Goal: Complete application form: Complete application form

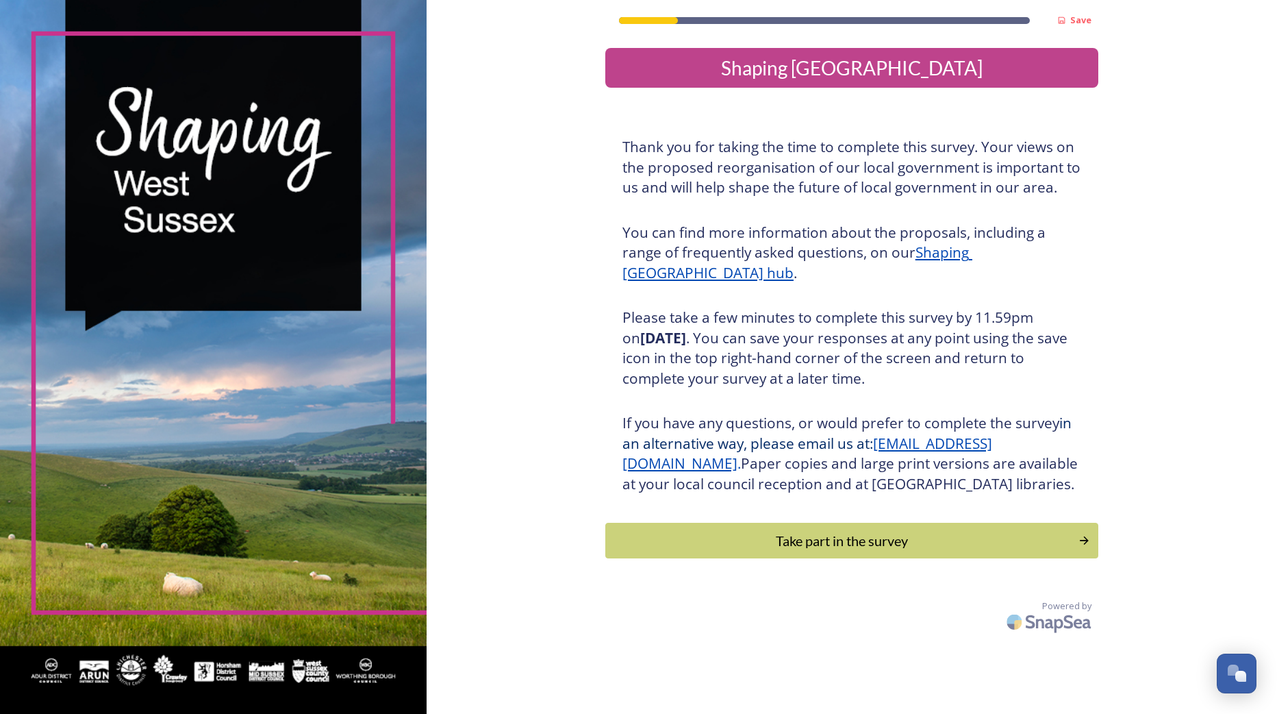
click at [767, 551] on div "Take part in the survey" at bounding box center [842, 540] width 458 height 21
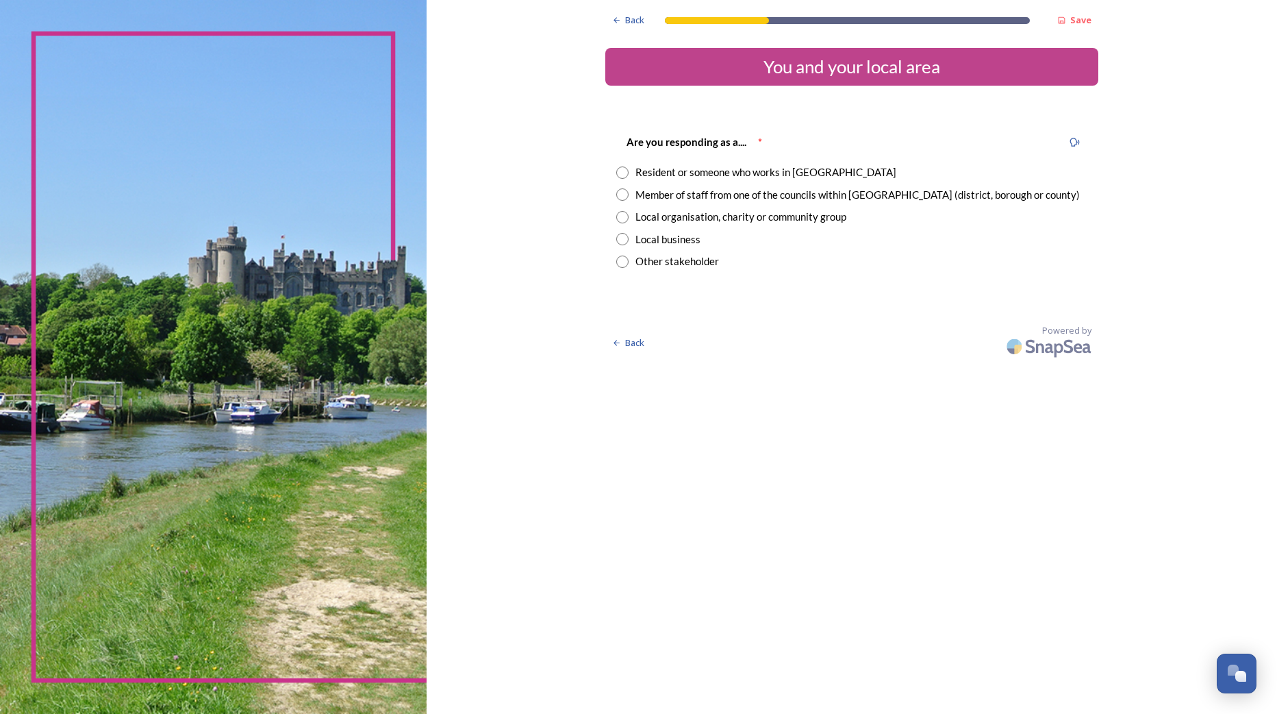
click at [662, 175] on div "Resident or someone who works in [GEOGRAPHIC_DATA]" at bounding box center [766, 172] width 261 height 16
radio input "true"
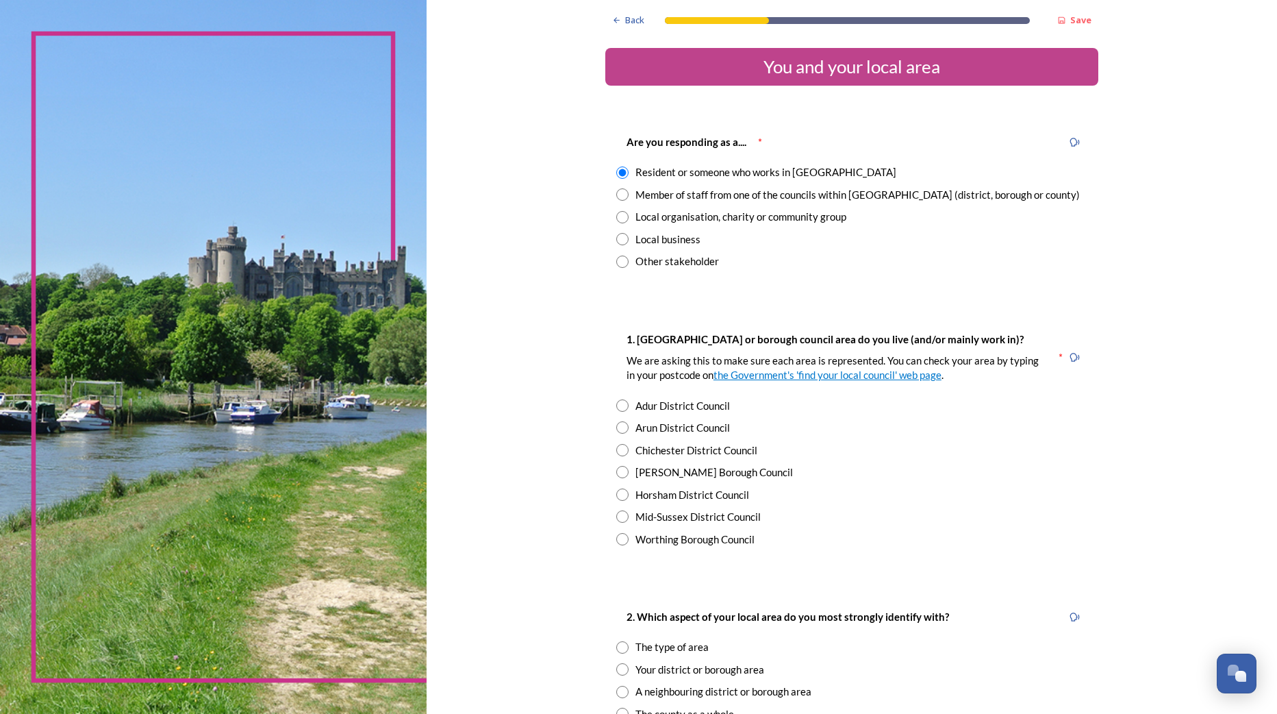
click at [637, 517] on div "Mid-Sussex District Council" at bounding box center [698, 517] width 125 height 16
radio input "true"
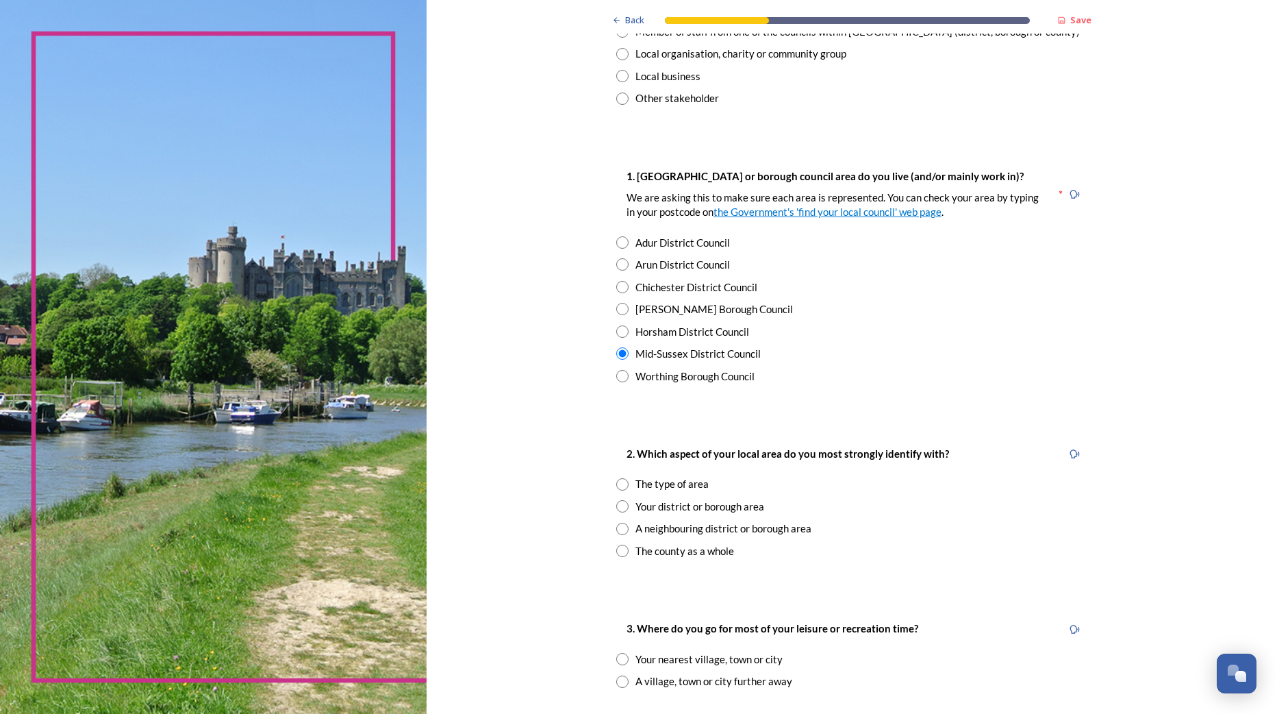
scroll to position [205, 0]
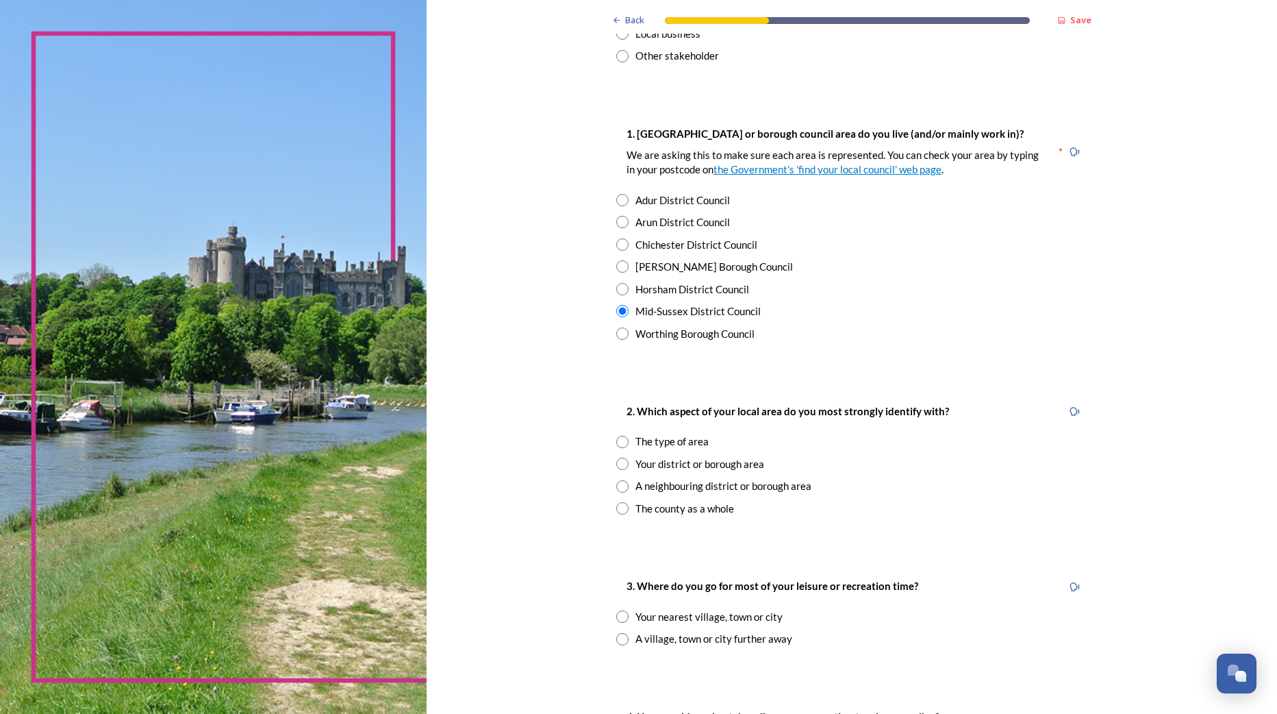
click at [616, 464] on input "radio" at bounding box center [622, 464] width 12 height 12
radio input "true"
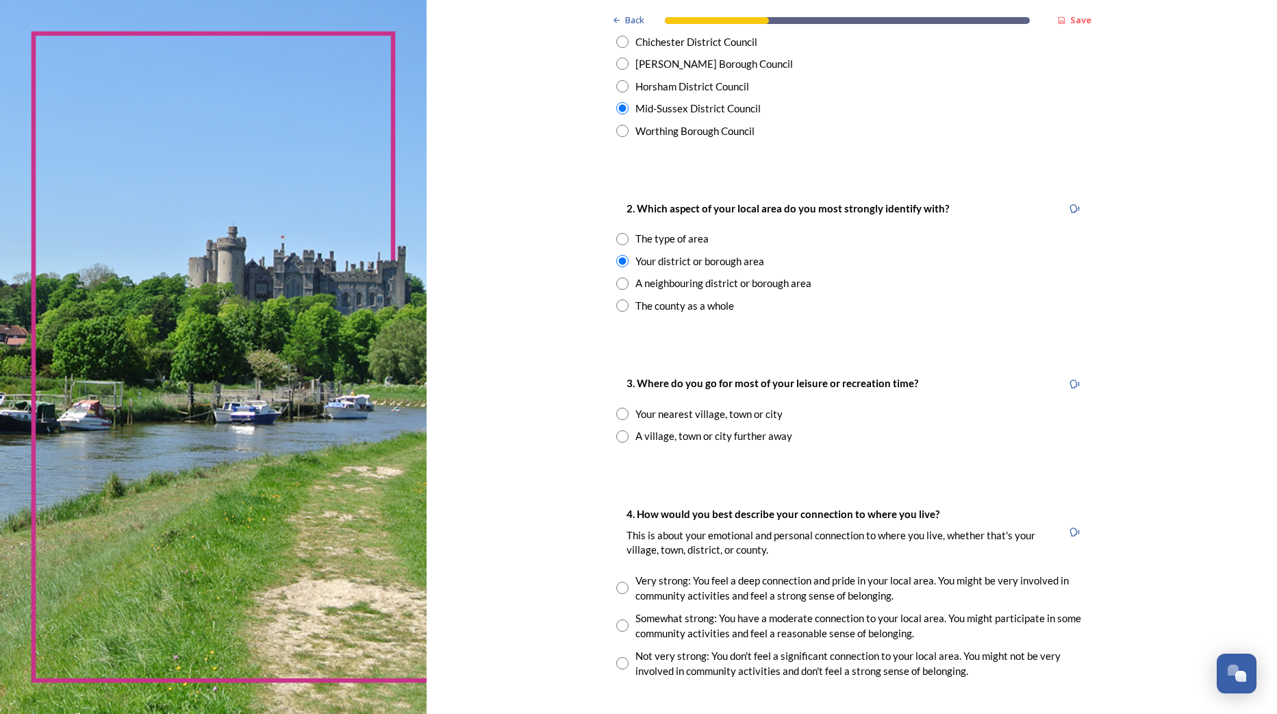
scroll to position [411, 0]
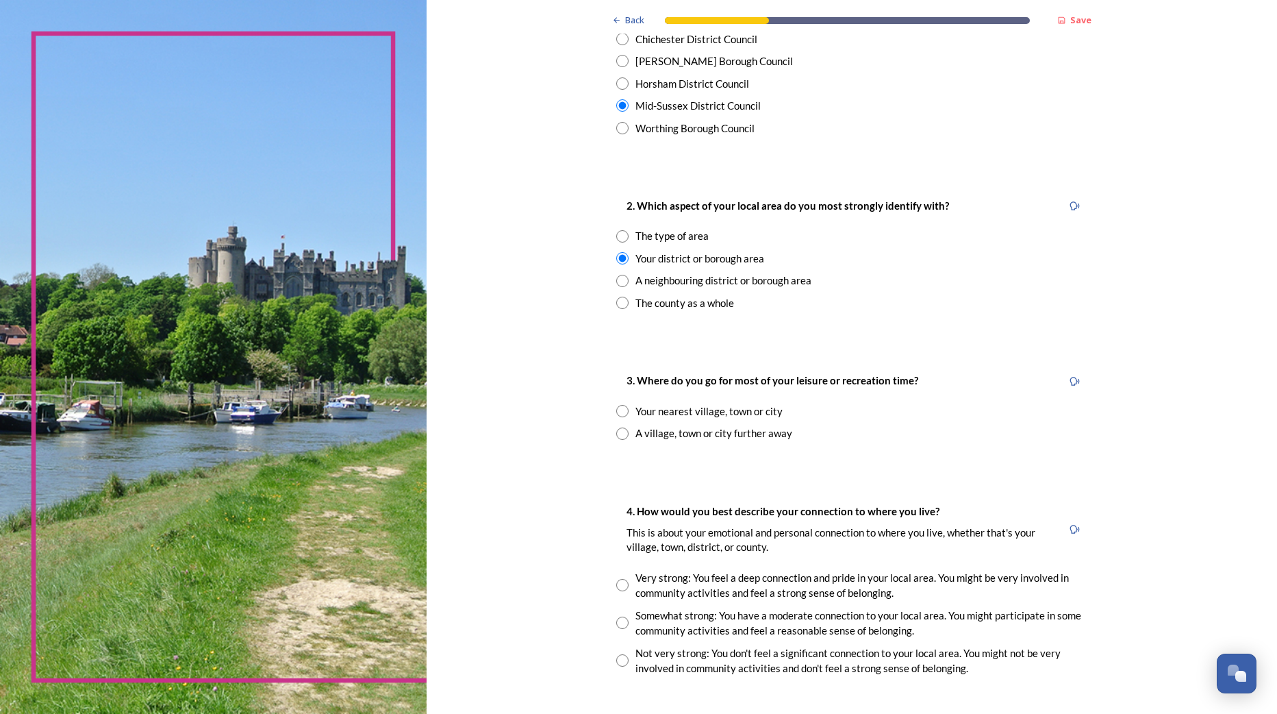
click at [623, 413] on input "radio" at bounding box center [622, 411] width 12 height 12
radio input "true"
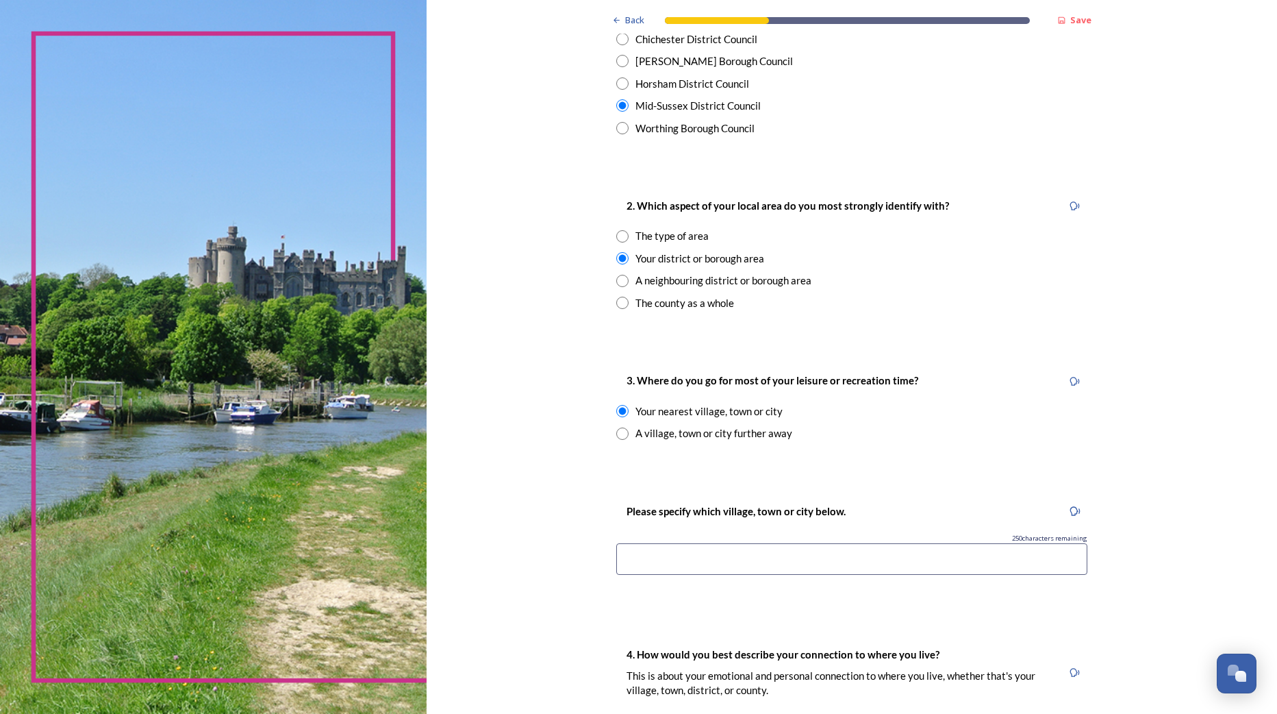
click at [678, 550] on input at bounding box center [851, 559] width 471 height 32
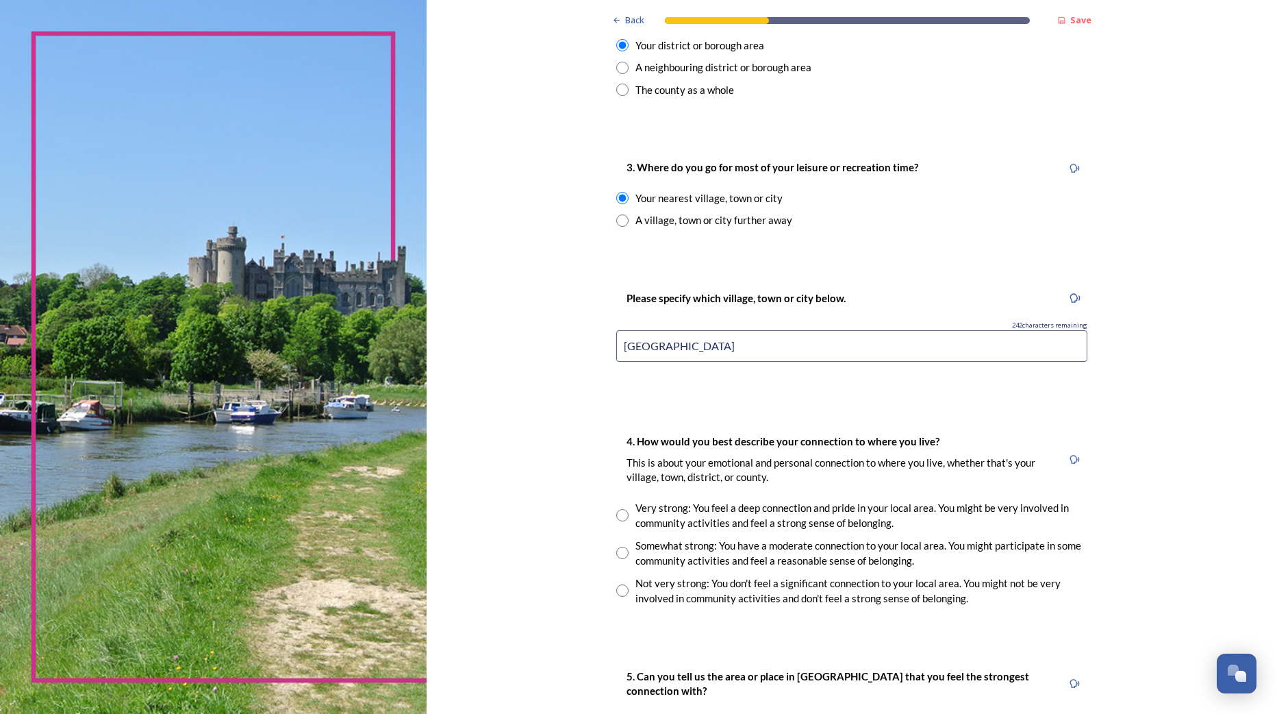
scroll to position [685, 0]
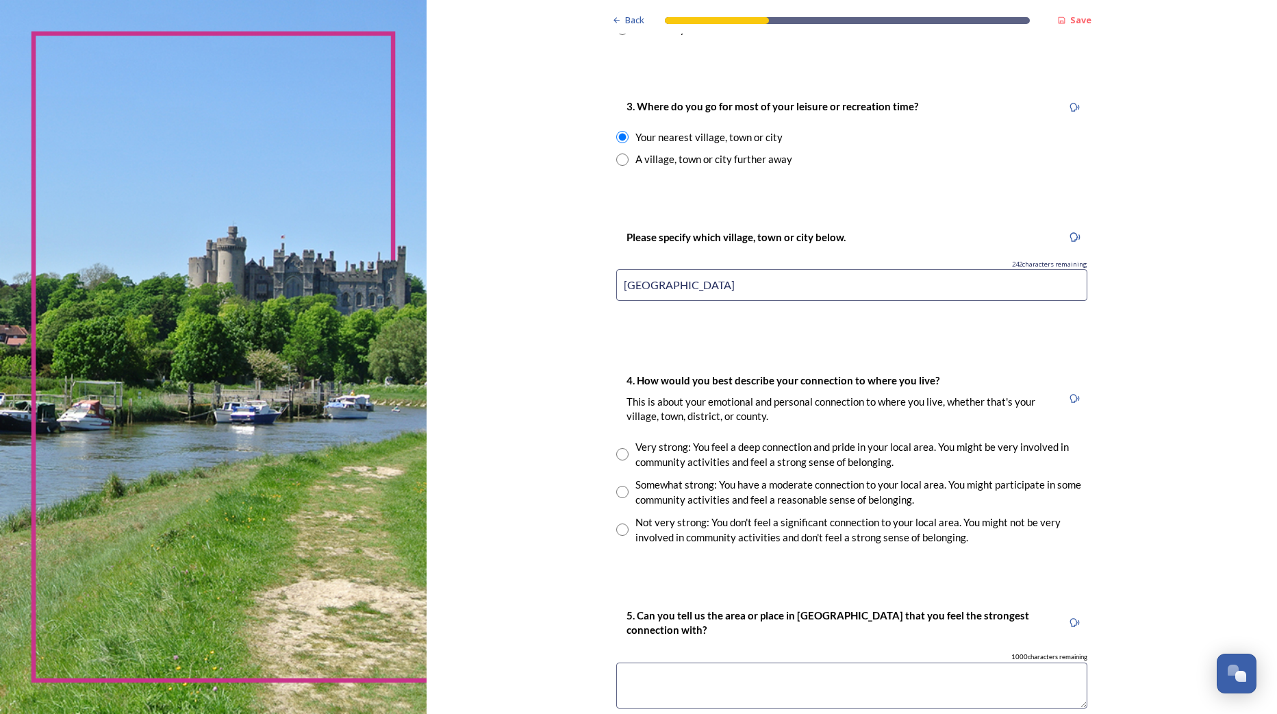
type input "[GEOGRAPHIC_DATA]"
click at [616, 492] on input "radio" at bounding box center [622, 492] width 12 height 12
radio input "true"
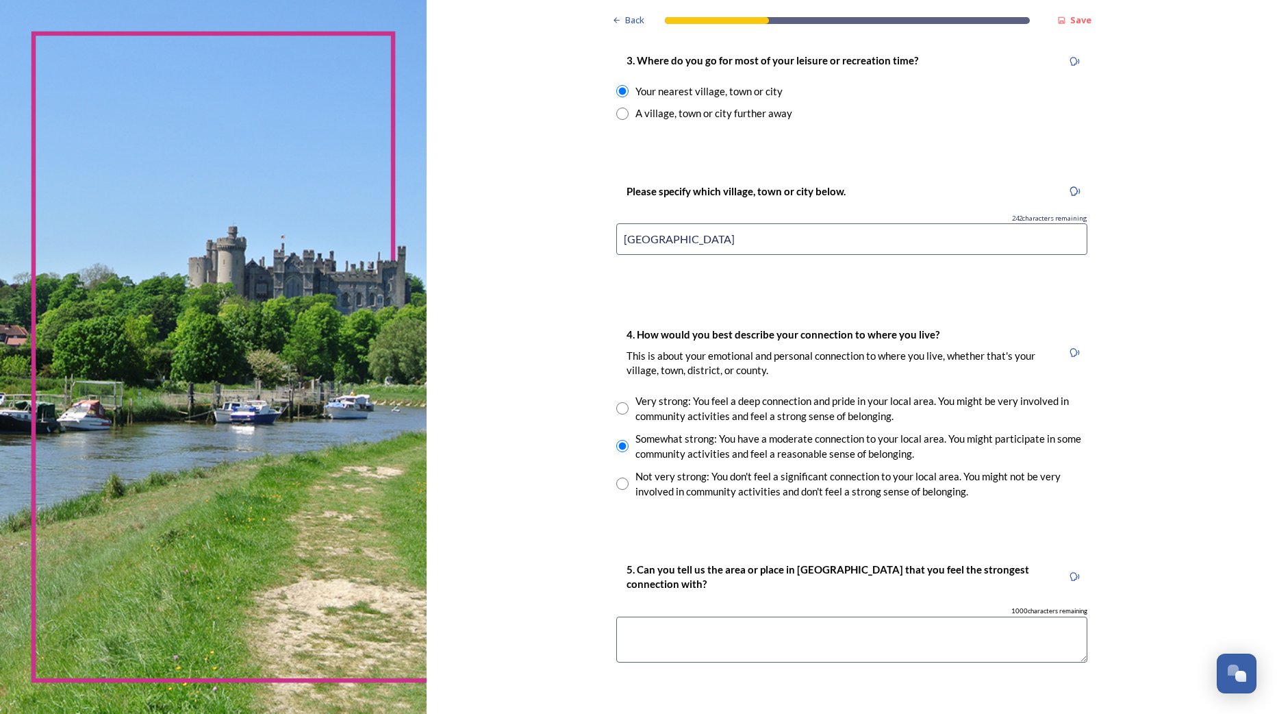
scroll to position [822, 0]
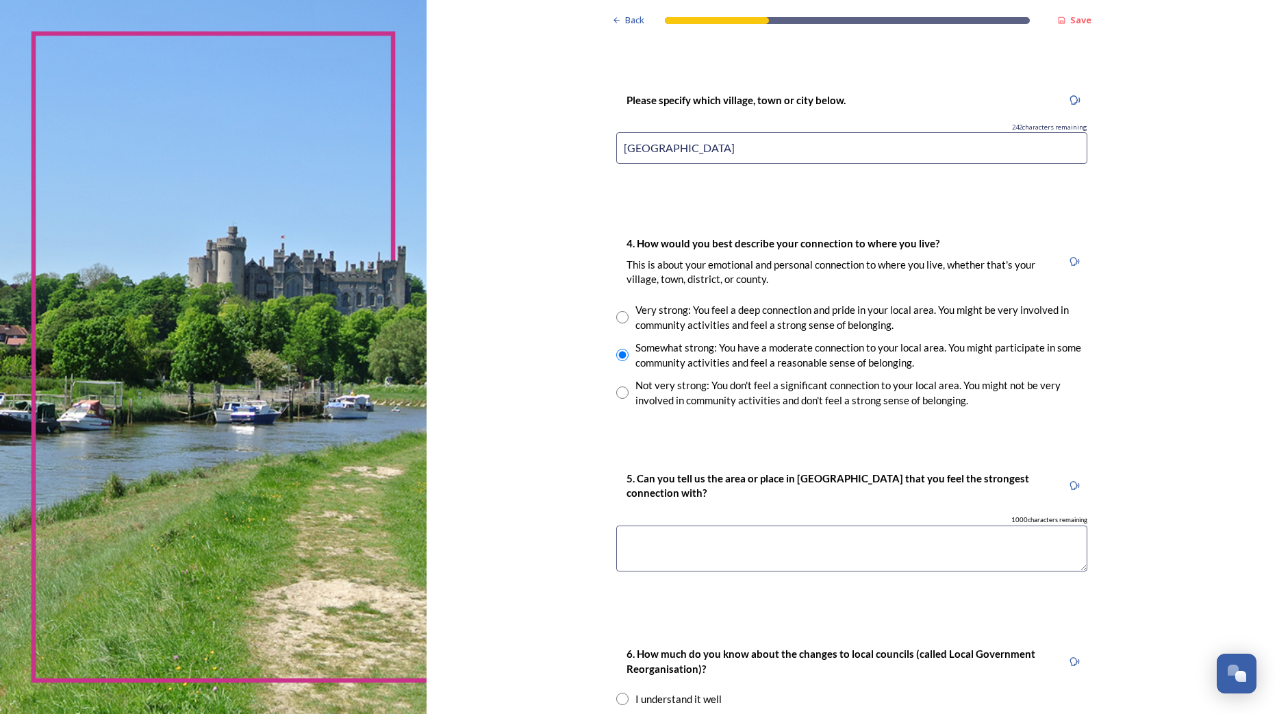
click at [623, 544] on textarea at bounding box center [851, 548] width 471 height 46
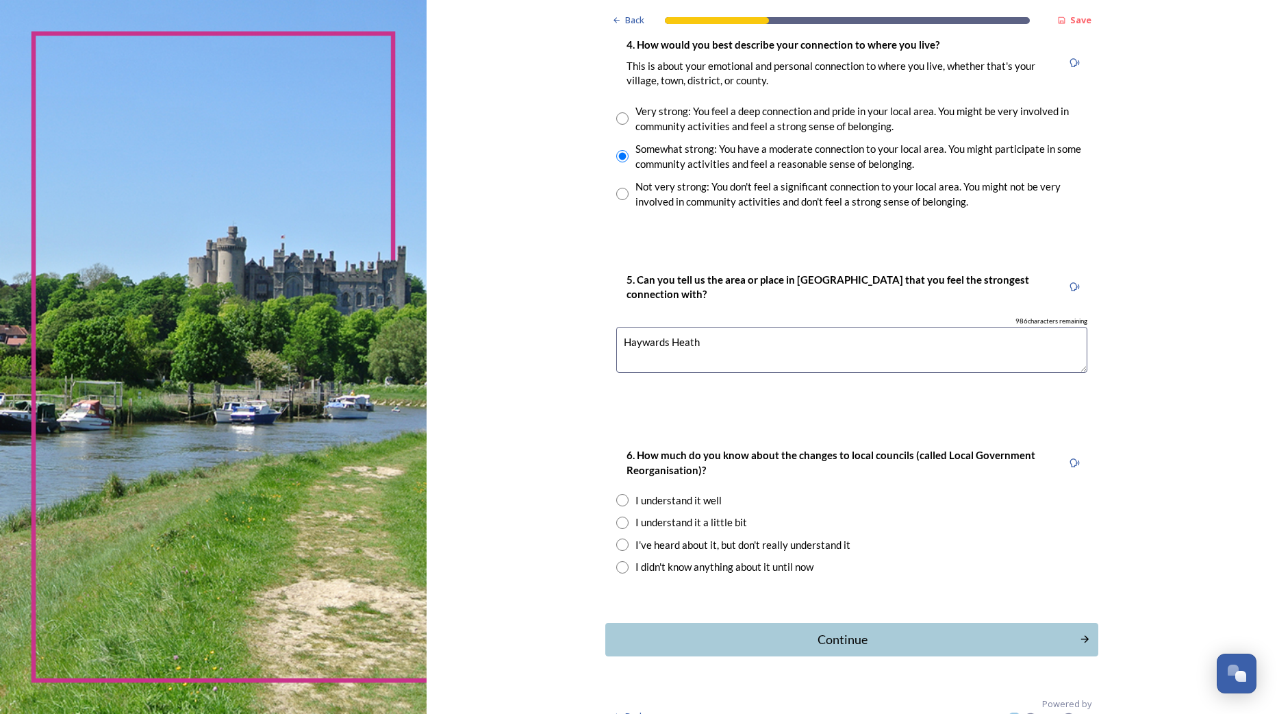
scroll to position [1042, 0]
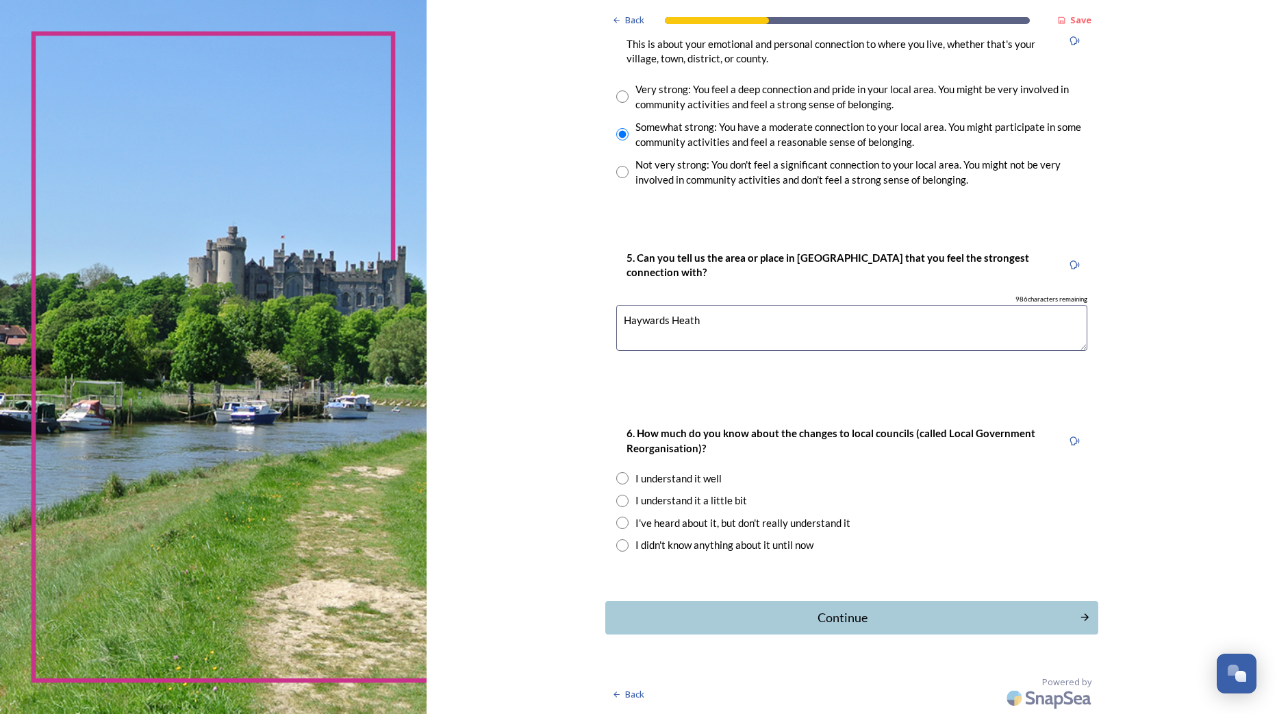
type textarea "Haywards Heath"
click at [620, 501] on input "radio" at bounding box center [622, 501] width 12 height 12
radio input "true"
click at [844, 616] on div "Continue" at bounding box center [843, 617] width 460 height 18
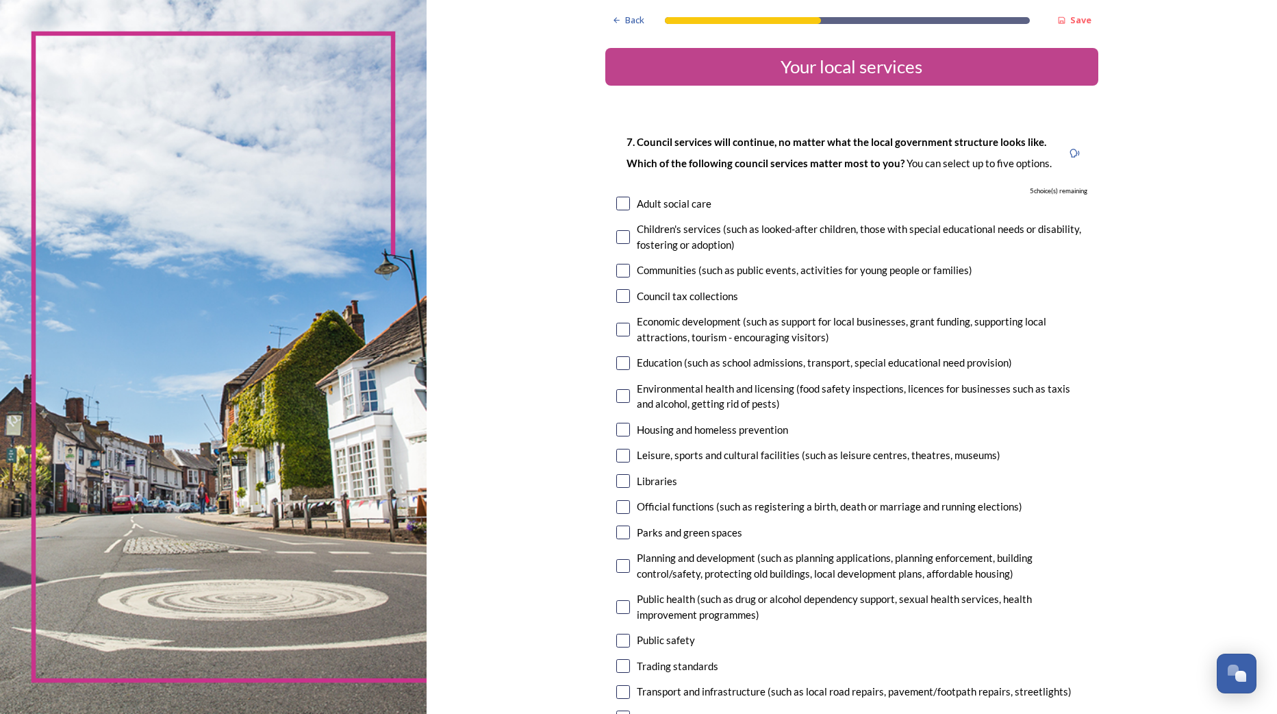
click at [621, 532] on input "checkbox" at bounding box center [623, 532] width 14 height 14
checkbox input "true"
click at [619, 294] on input "checkbox" at bounding box center [623, 296] width 14 height 14
checkbox input "true"
click at [620, 456] on input "checkbox" at bounding box center [623, 456] width 14 height 14
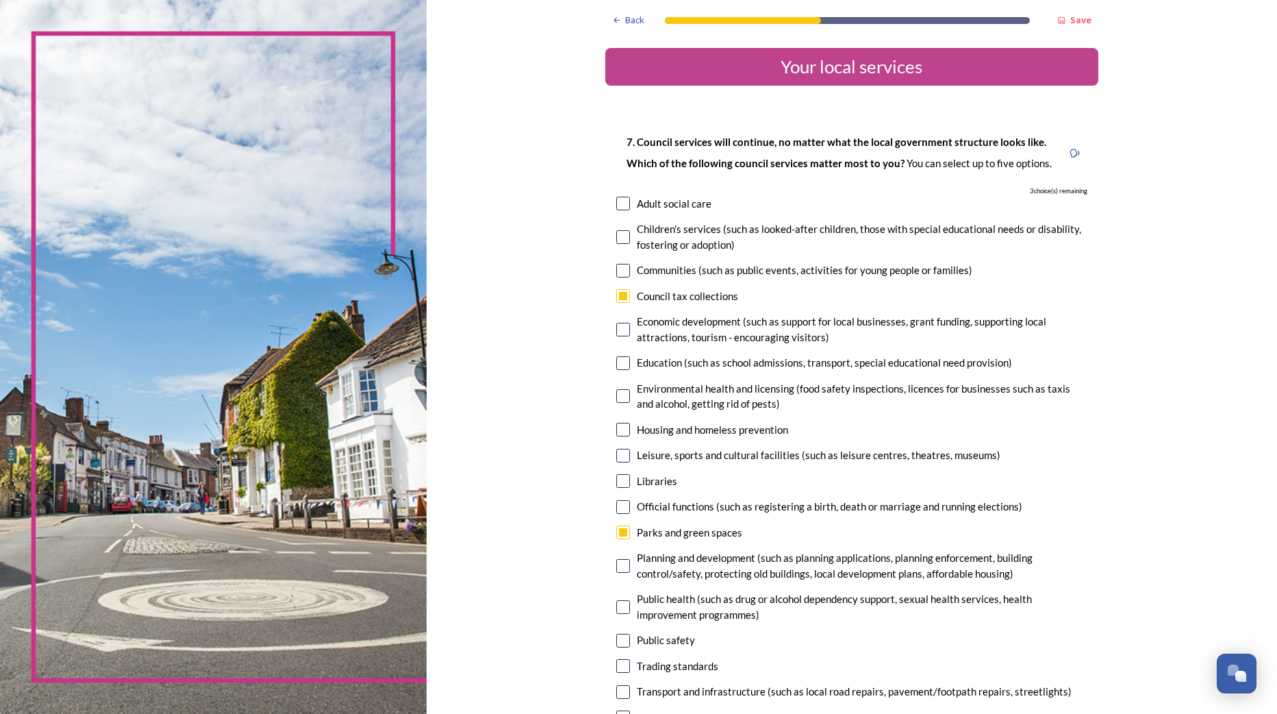
checkbox input "true"
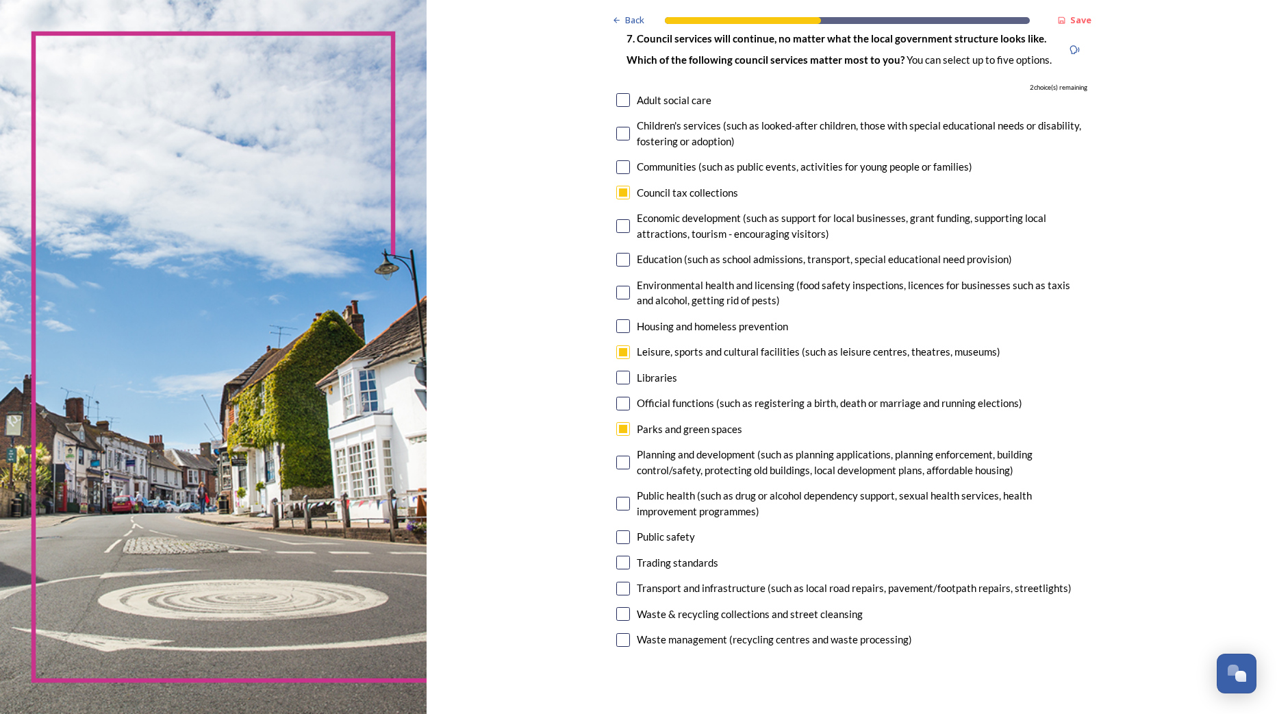
scroll to position [137, 0]
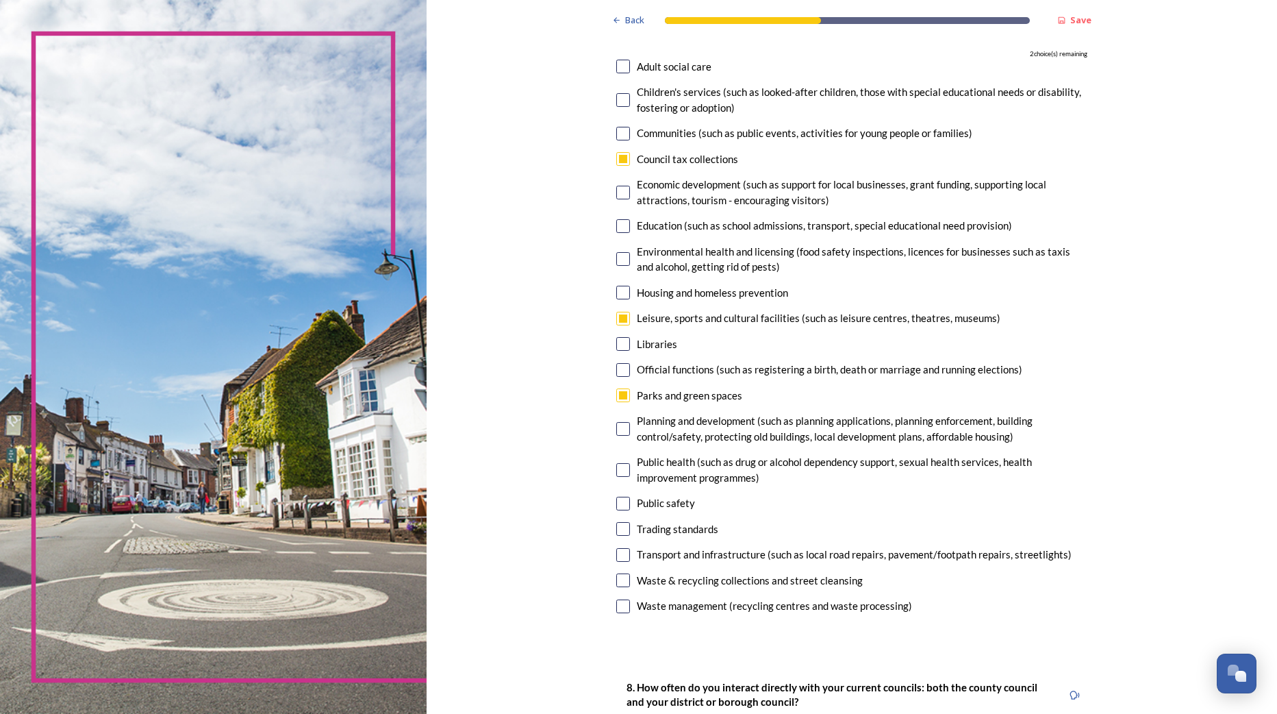
click at [621, 584] on input "checkbox" at bounding box center [623, 580] width 14 height 14
checkbox input "true"
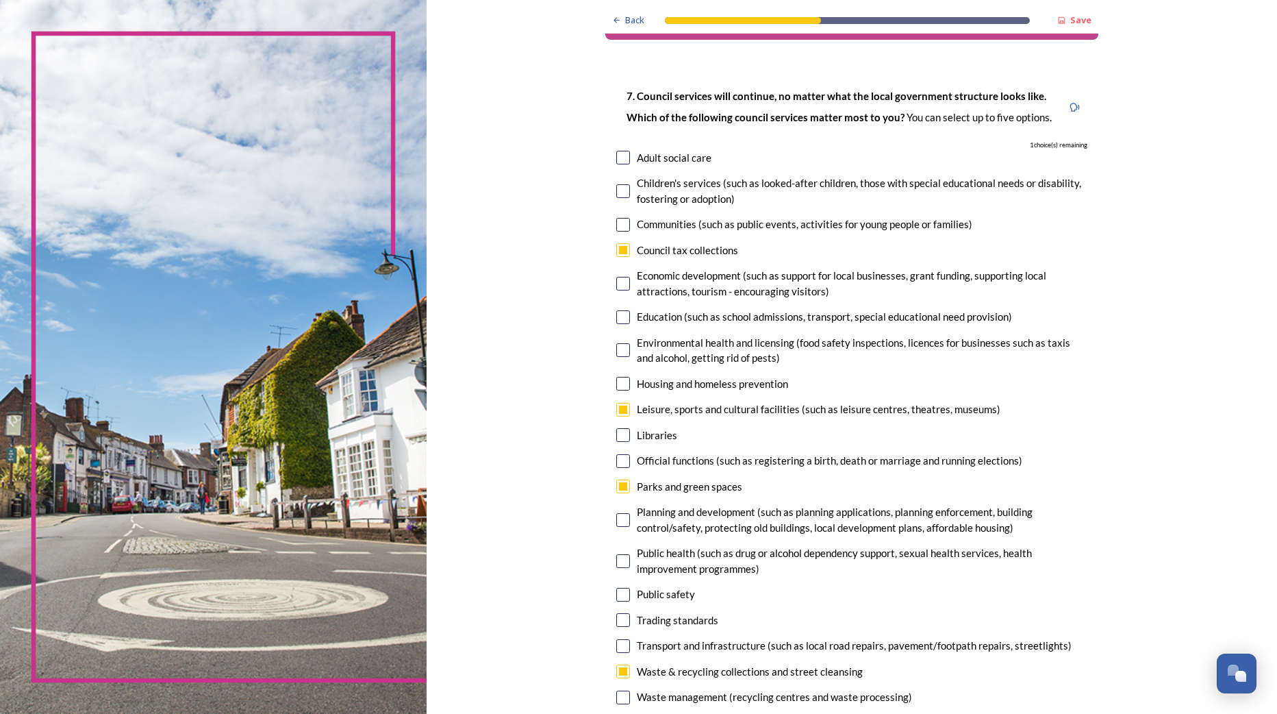
scroll to position [68, 0]
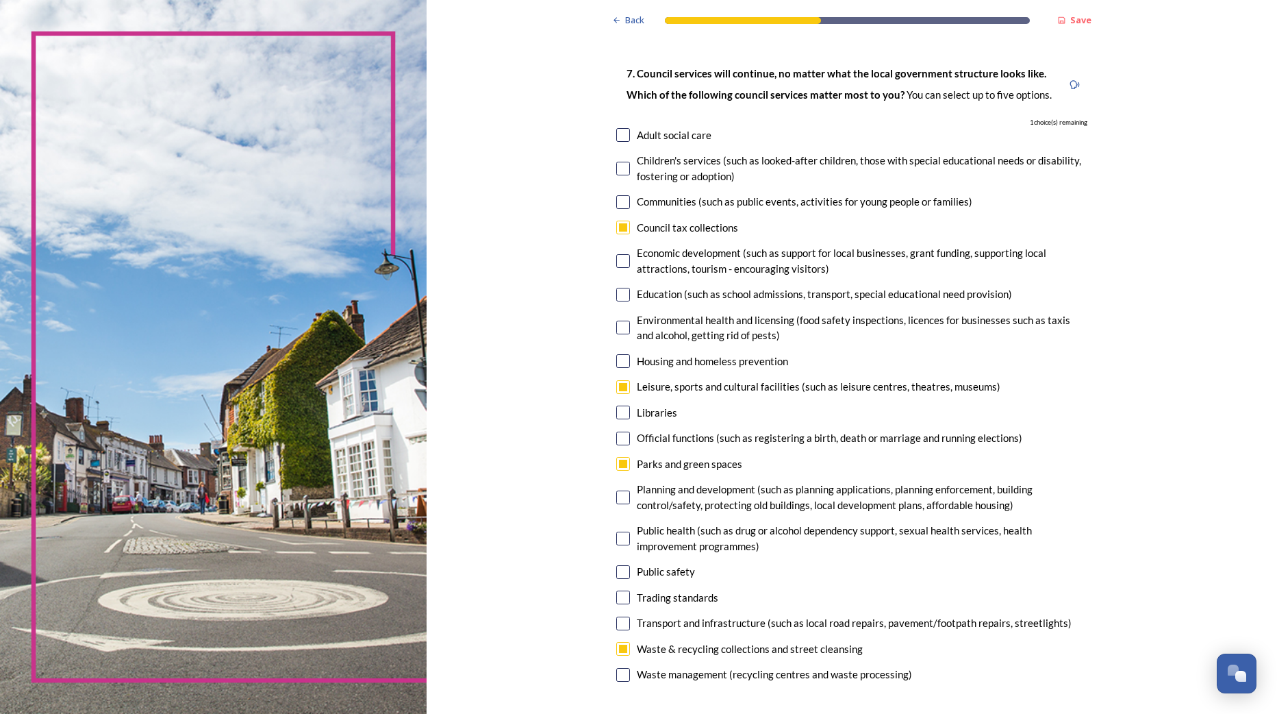
click at [625, 171] on input "checkbox" at bounding box center [623, 169] width 14 height 14
checkbox input "true"
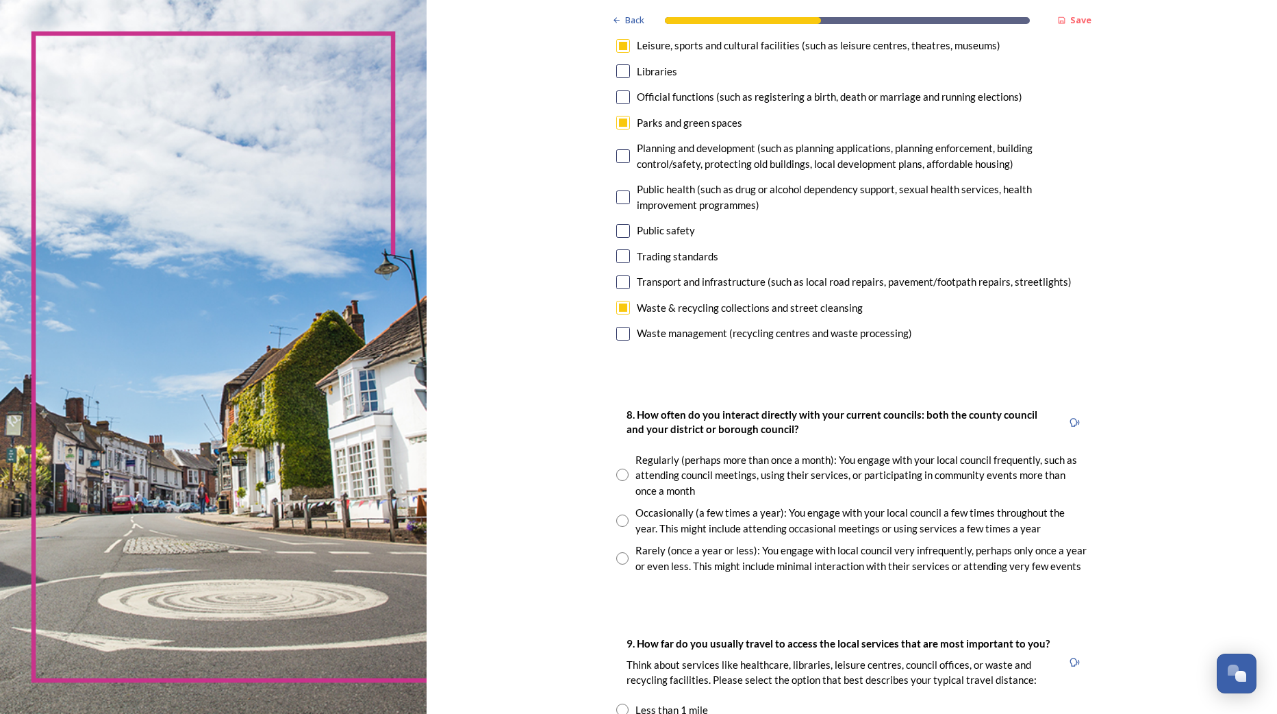
scroll to position [411, 0]
click at [627, 555] on div "Rarely (once a year or less): You engage with local council very infrequently, …" at bounding box center [851, 556] width 471 height 31
radio input "true"
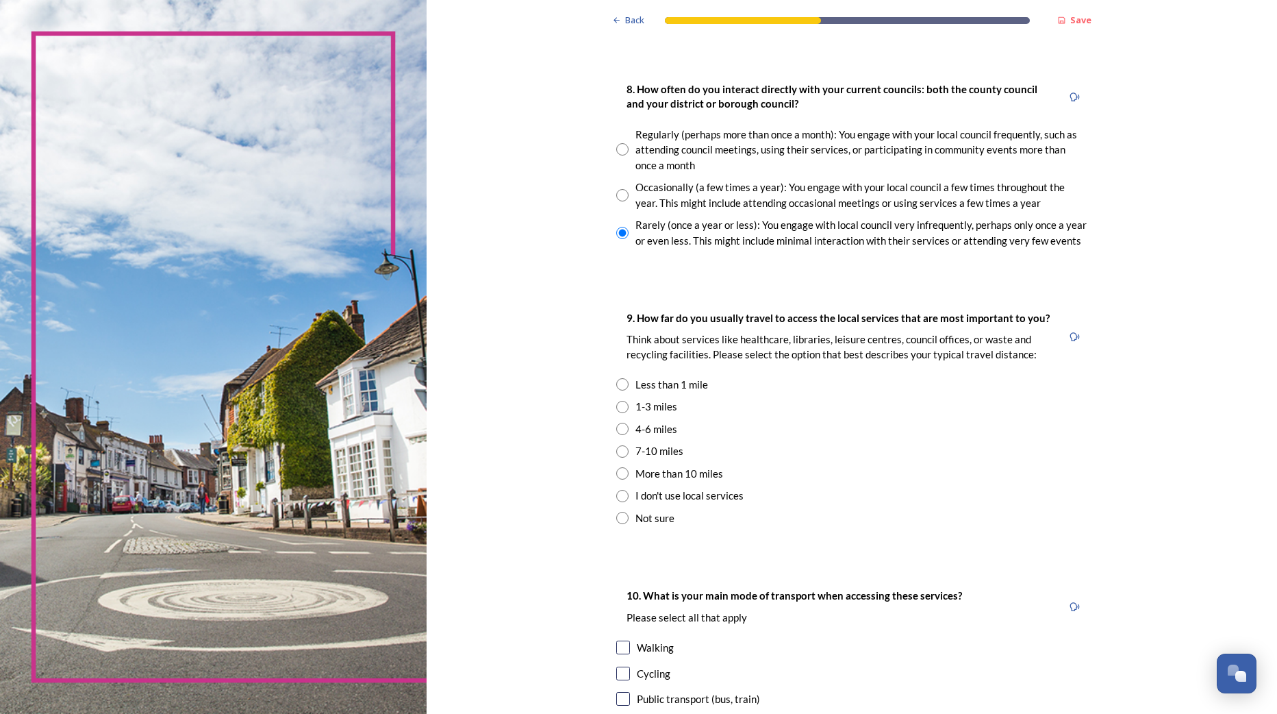
scroll to position [753, 0]
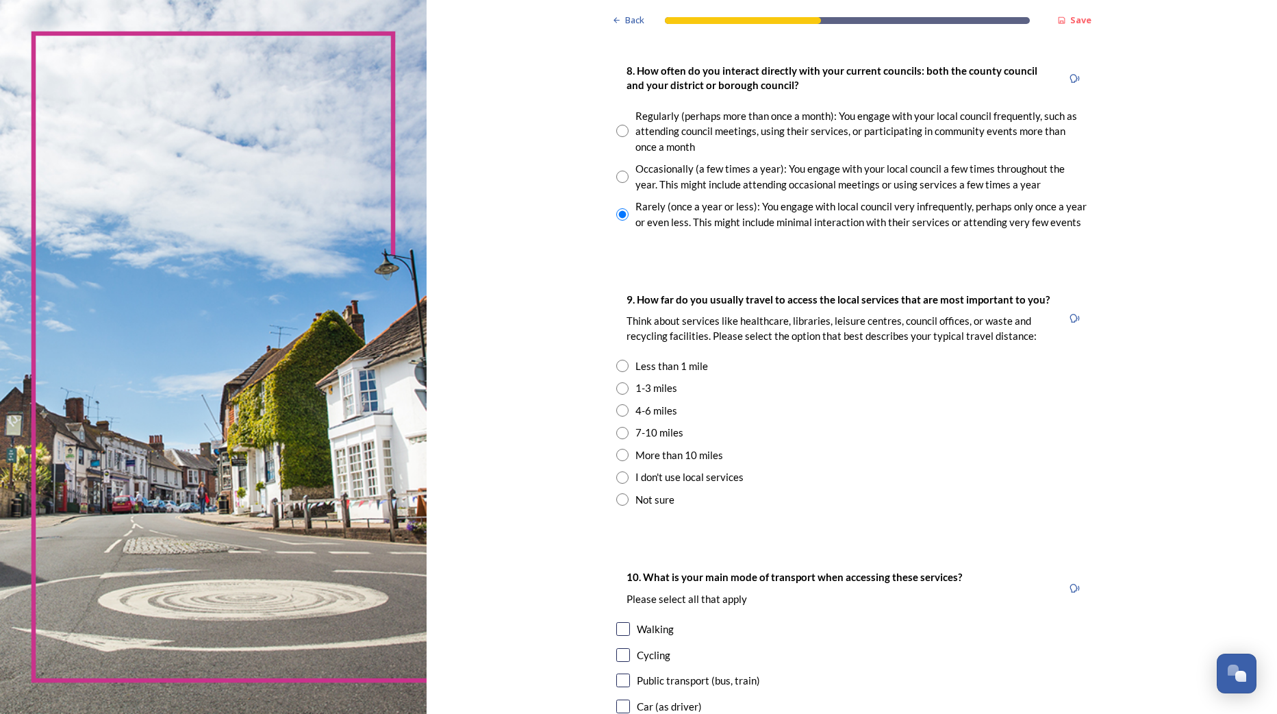
click at [620, 389] on input "radio" at bounding box center [622, 388] width 12 height 12
radio input "true"
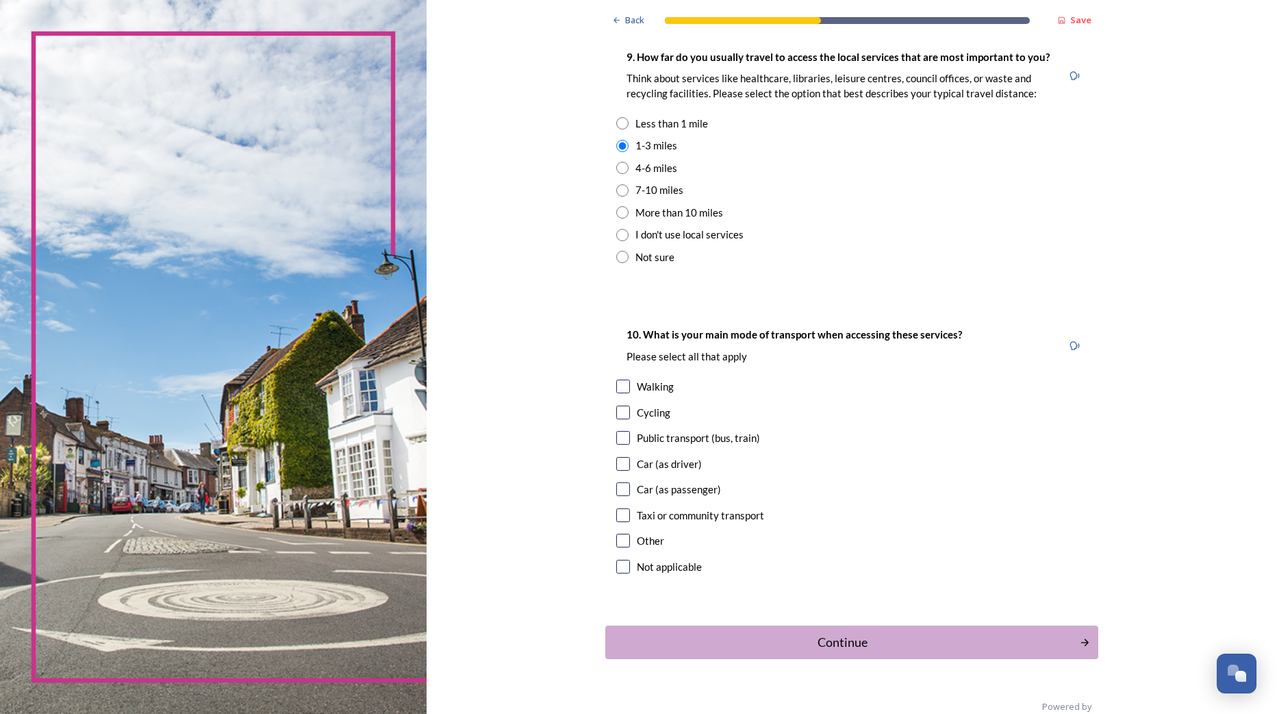
scroll to position [1021, 0]
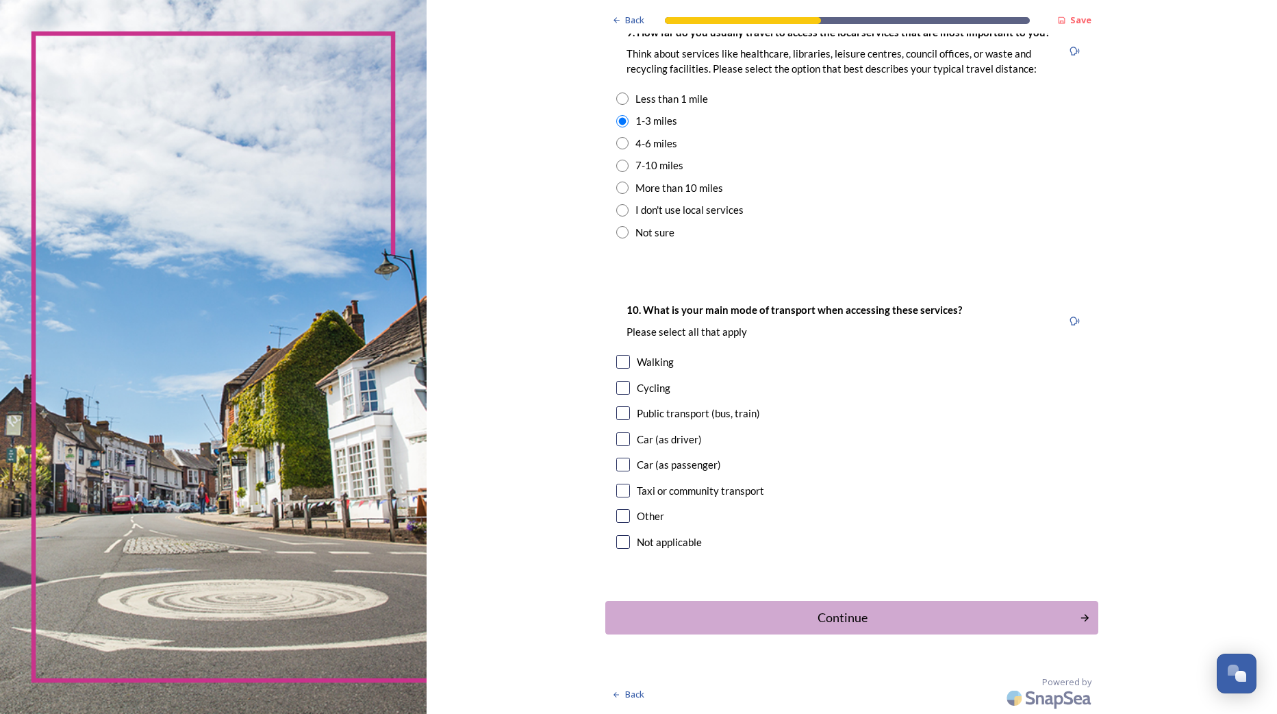
click at [617, 365] on input "checkbox" at bounding box center [623, 362] width 14 height 14
checkbox input "true"
click at [624, 435] on input "checkbox" at bounding box center [623, 439] width 14 height 14
checkbox input "true"
click at [847, 622] on div "Continue" at bounding box center [843, 617] width 460 height 18
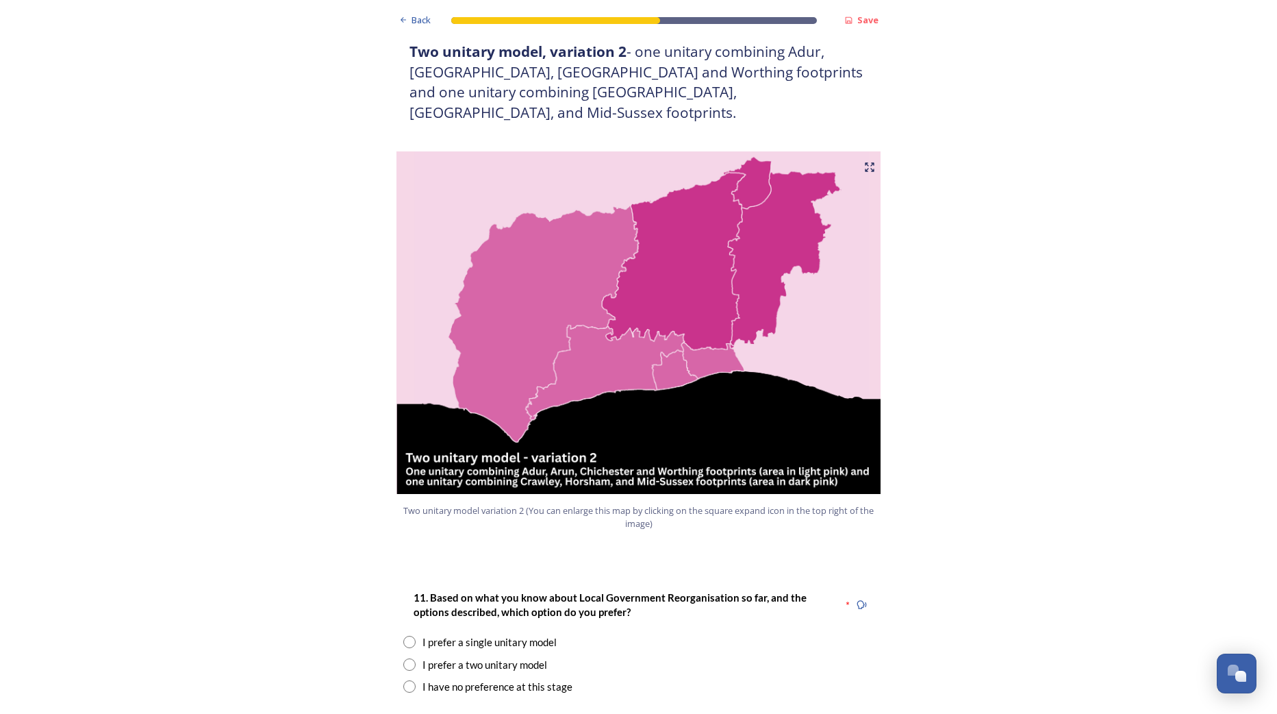
scroll to position [1370, 0]
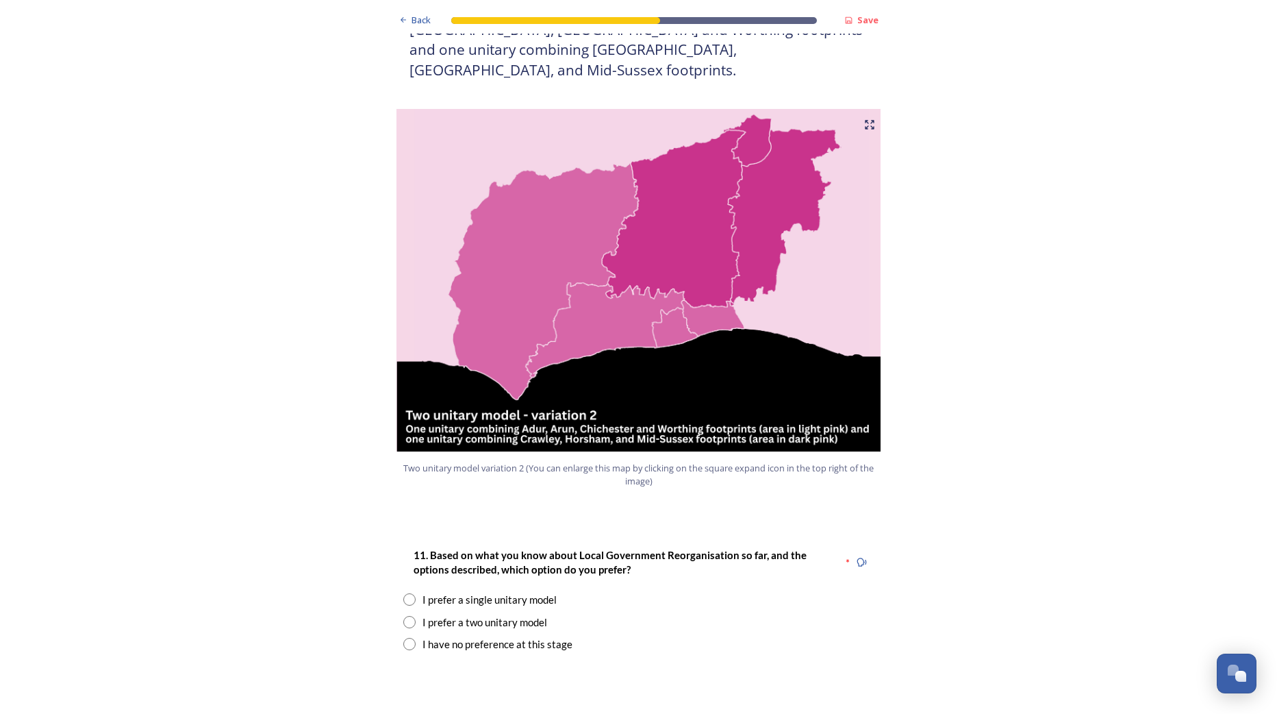
click at [404, 616] on input "radio" at bounding box center [409, 622] width 12 height 12
radio input "true"
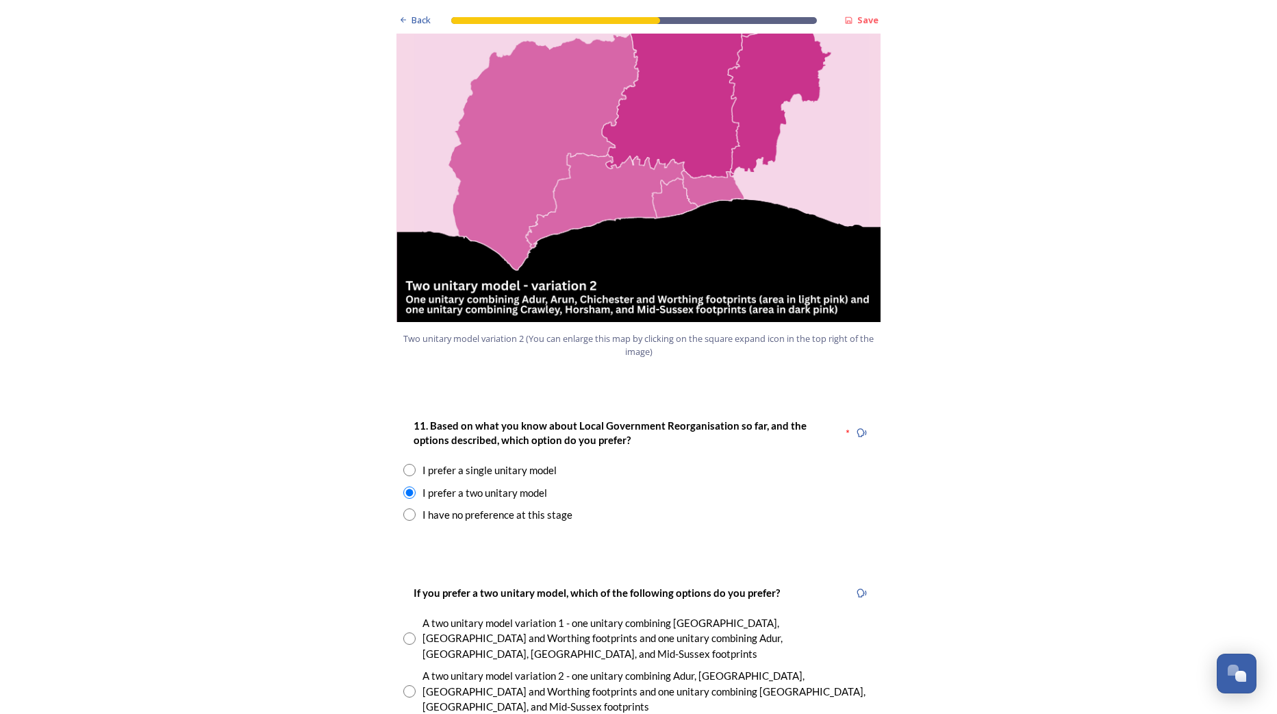
scroll to position [1575, 0]
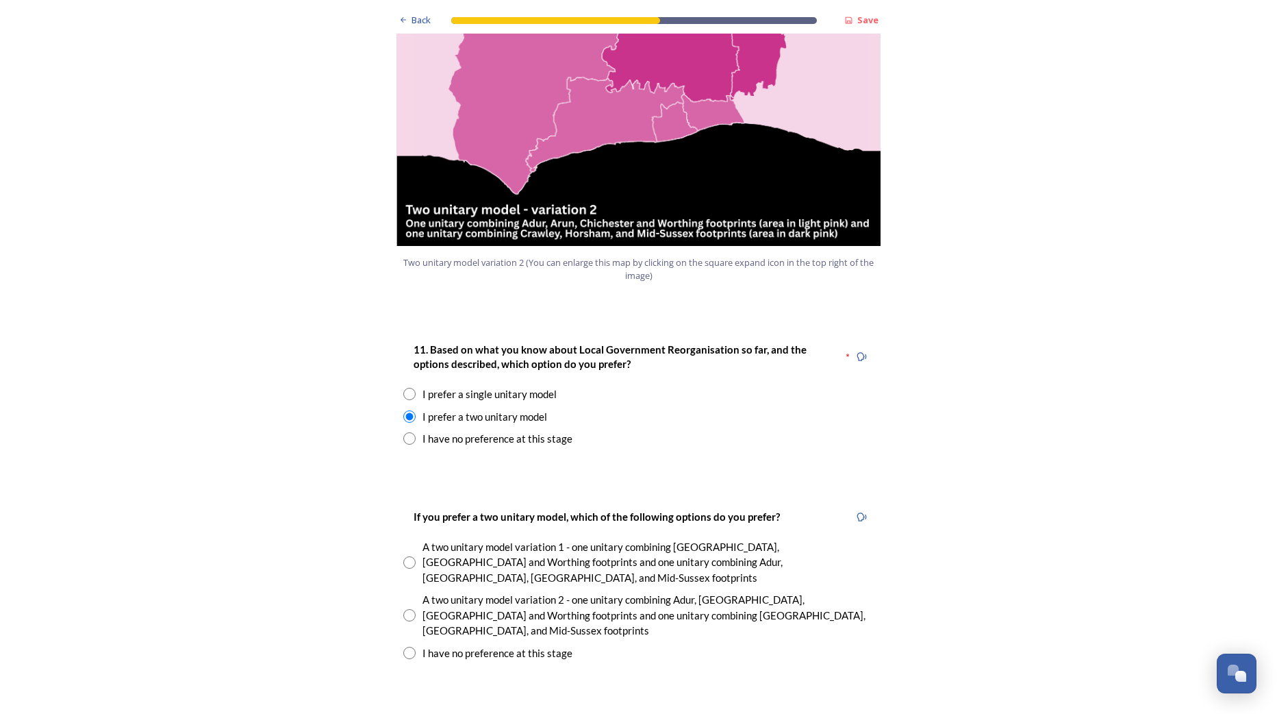
click at [406, 609] on input "radio" at bounding box center [409, 615] width 12 height 12
radio input "true"
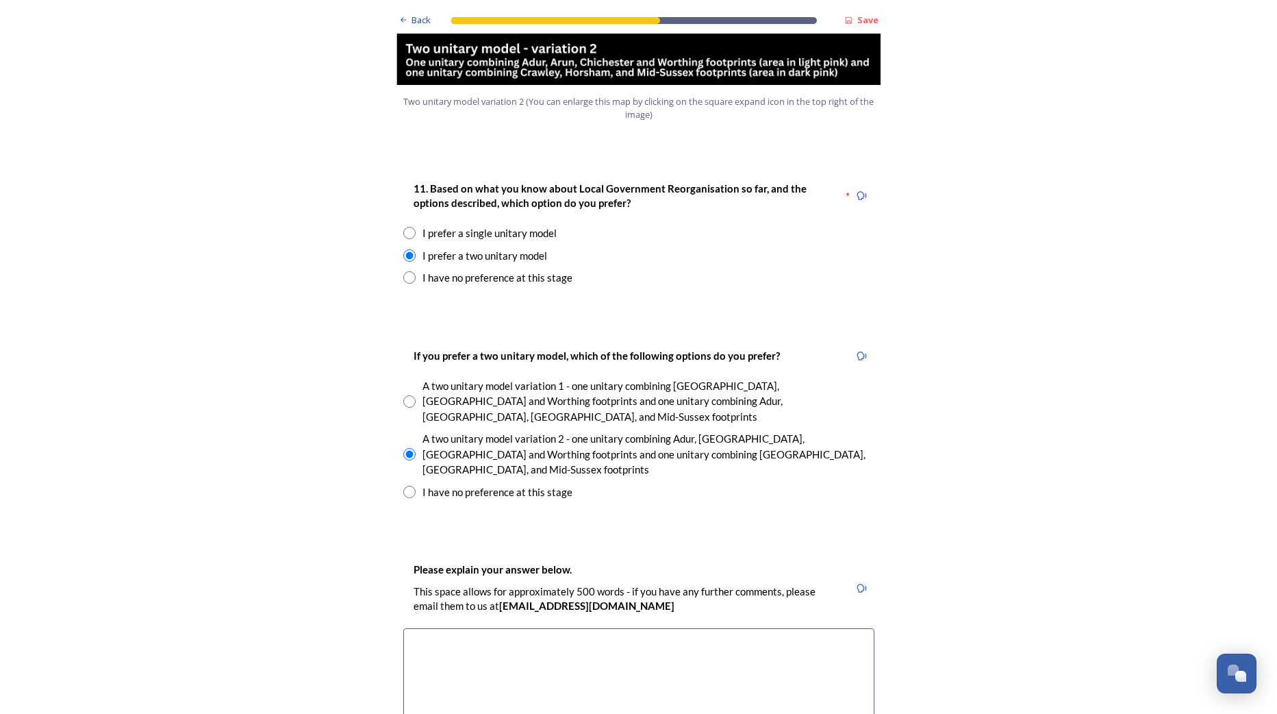
scroll to position [1644, 0]
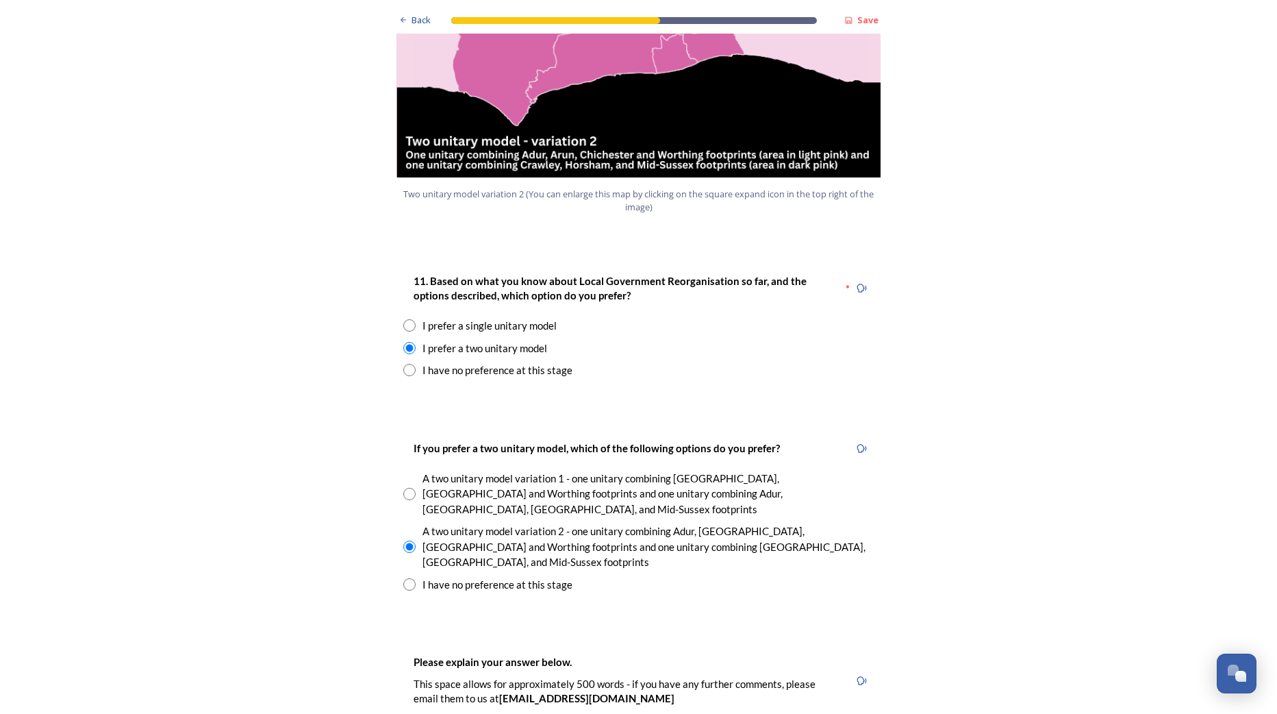
type textarea "Variation 2 puts districts and boroughs with more in common together."
drag, startPoint x: 347, startPoint y: 670, endPoint x: 375, endPoint y: 667, distance: 28.9
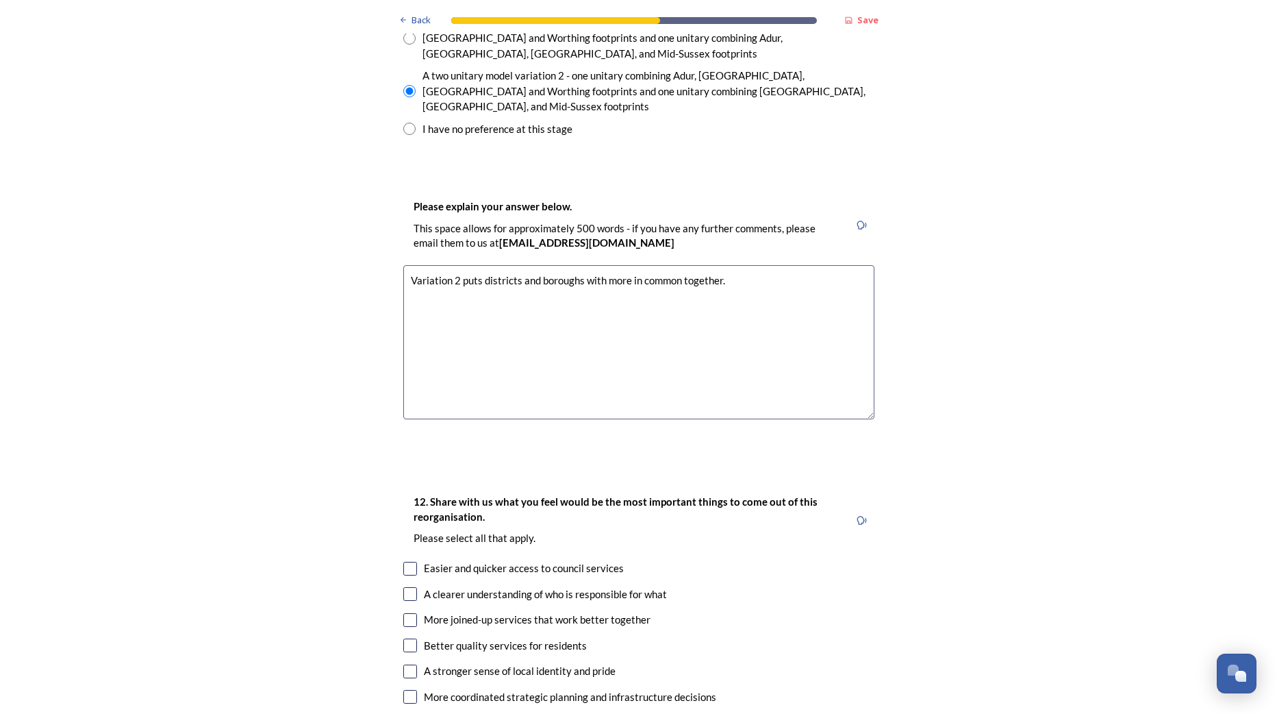
scroll to position [2192, 0]
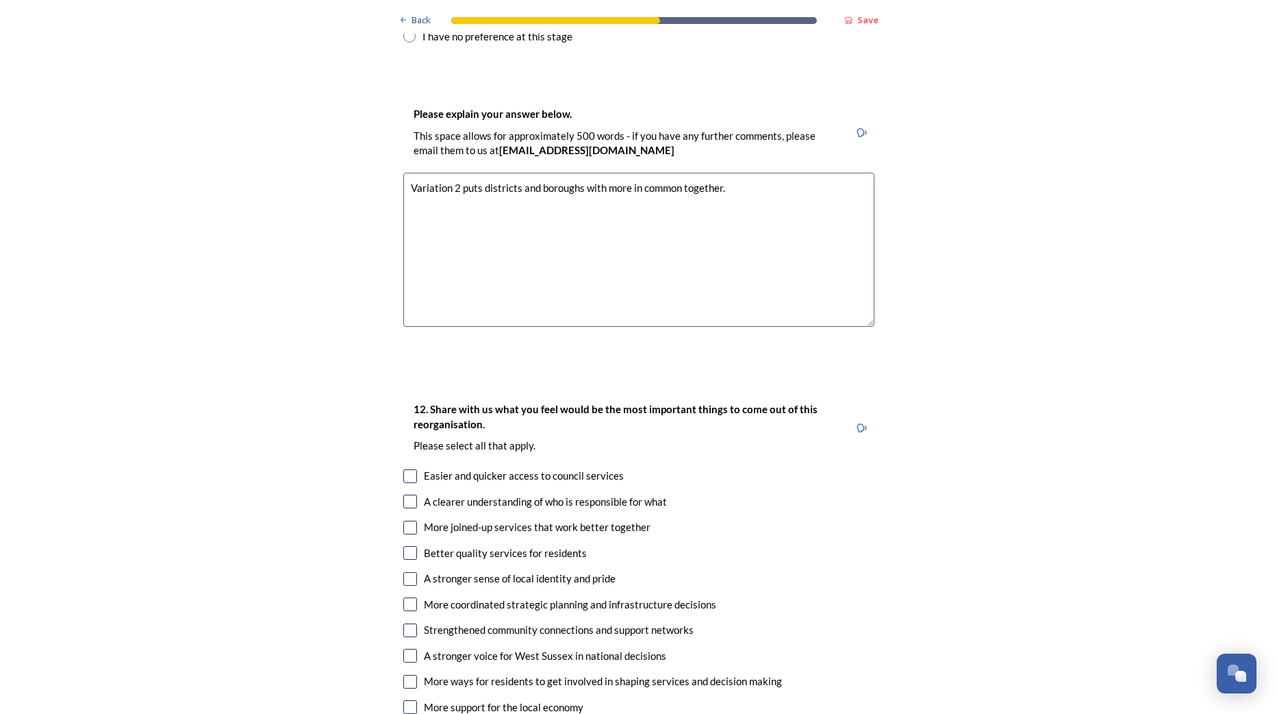
click at [405, 649] on input "checkbox" at bounding box center [410, 656] width 14 height 14
checkbox input "true"
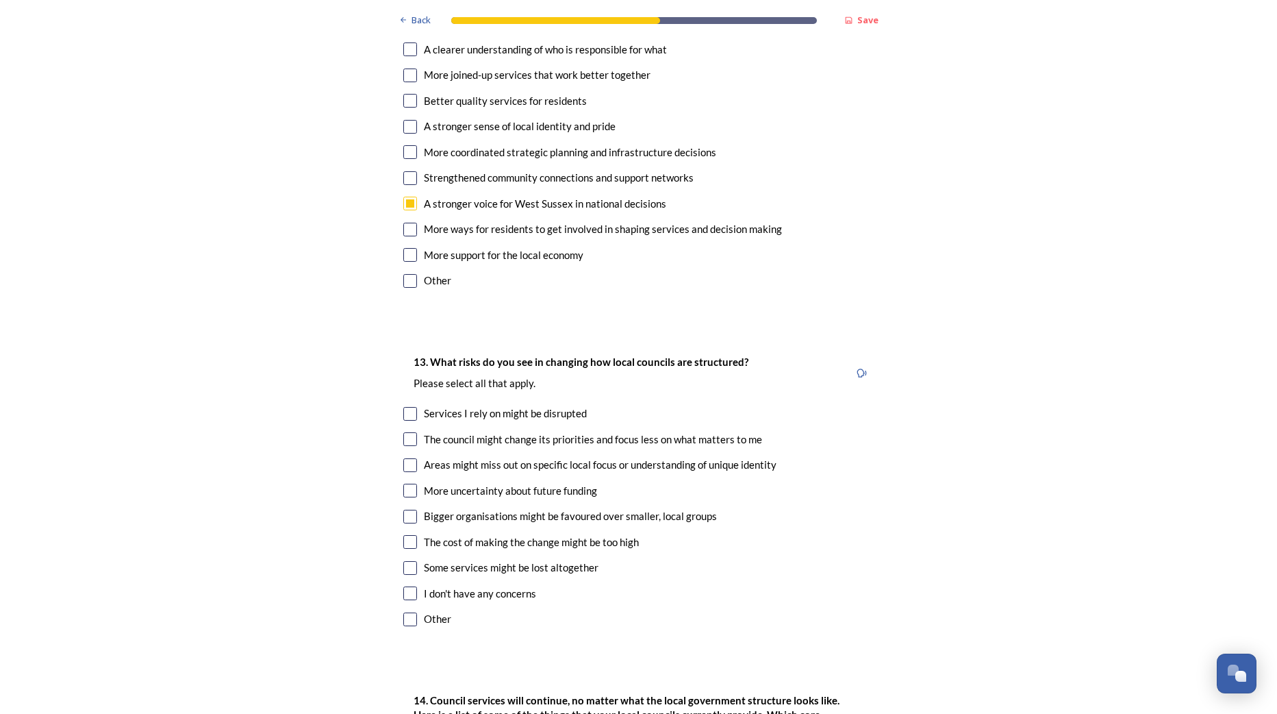
scroll to position [2671, 0]
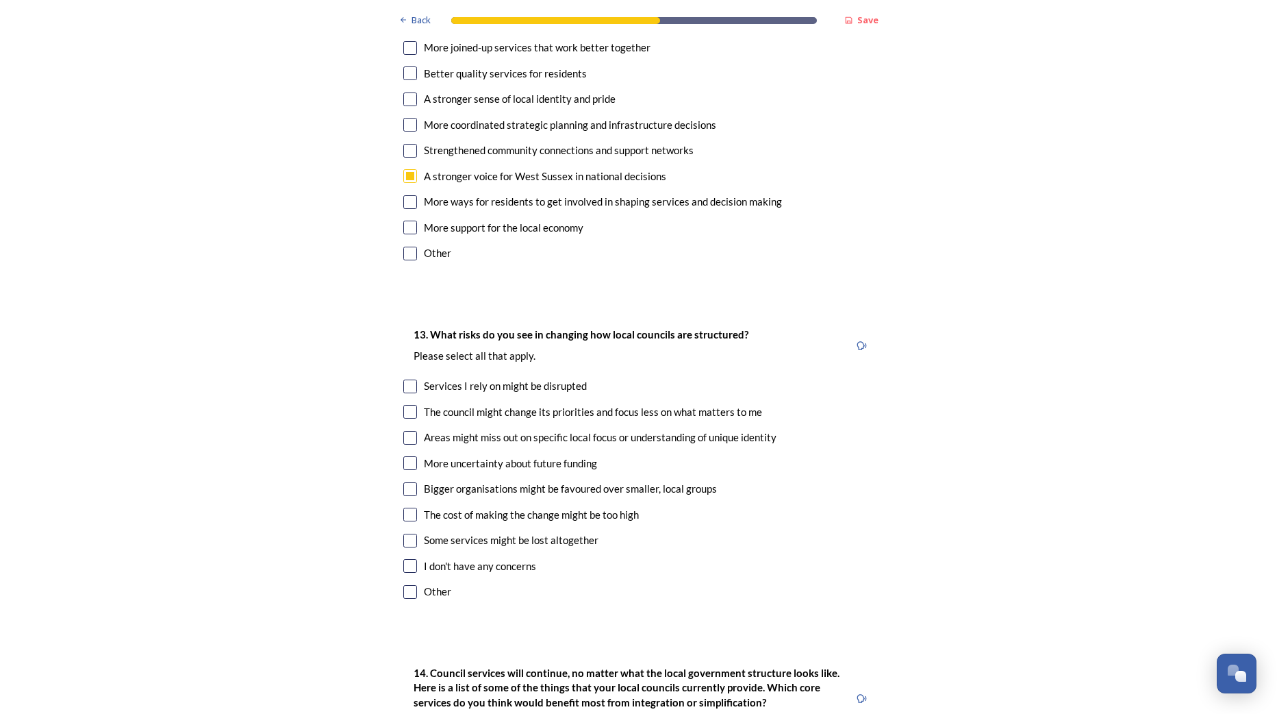
click at [403, 431] on input "checkbox" at bounding box center [410, 438] width 14 height 14
checkbox input "true"
click at [403, 508] on input "checkbox" at bounding box center [410, 515] width 14 height 14
checkbox input "true"
click at [414, 400] on div "13. What risks do you see in changing how local councils are structured? ﻿Pleas…" at bounding box center [638, 464] width 493 height 304
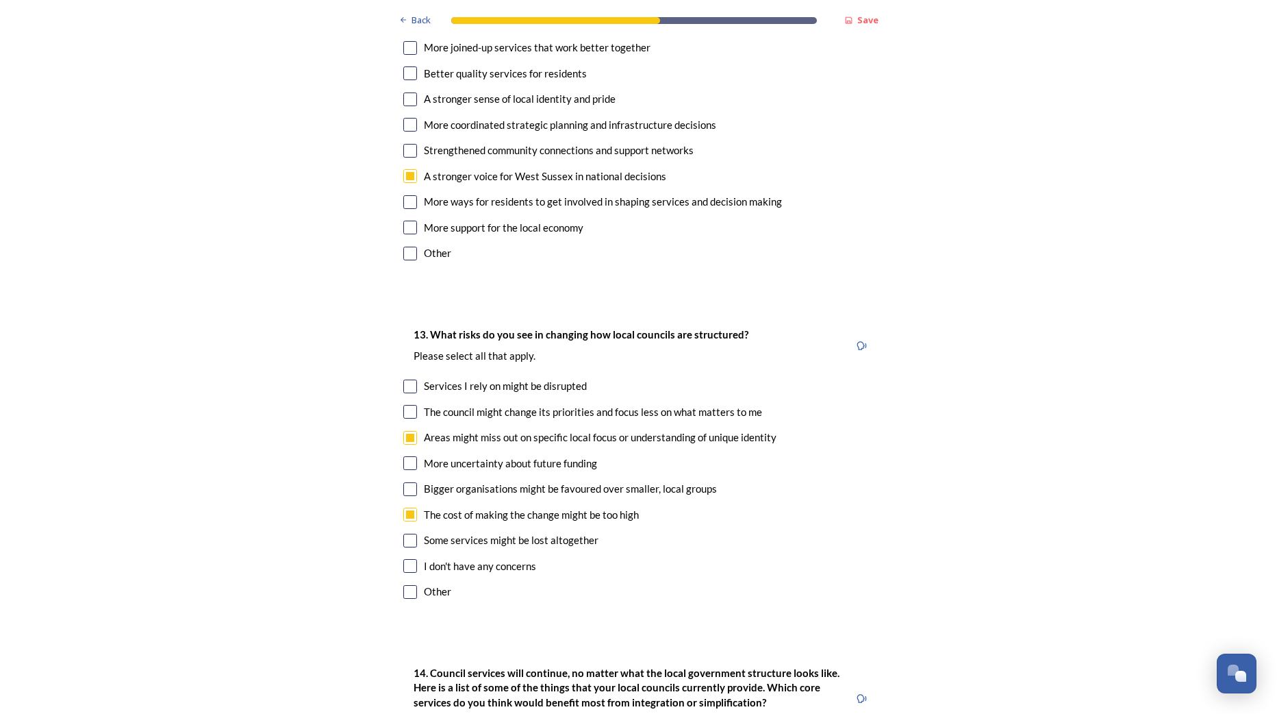
click at [406, 456] on input "checkbox" at bounding box center [410, 463] width 14 height 14
checkbox input "true"
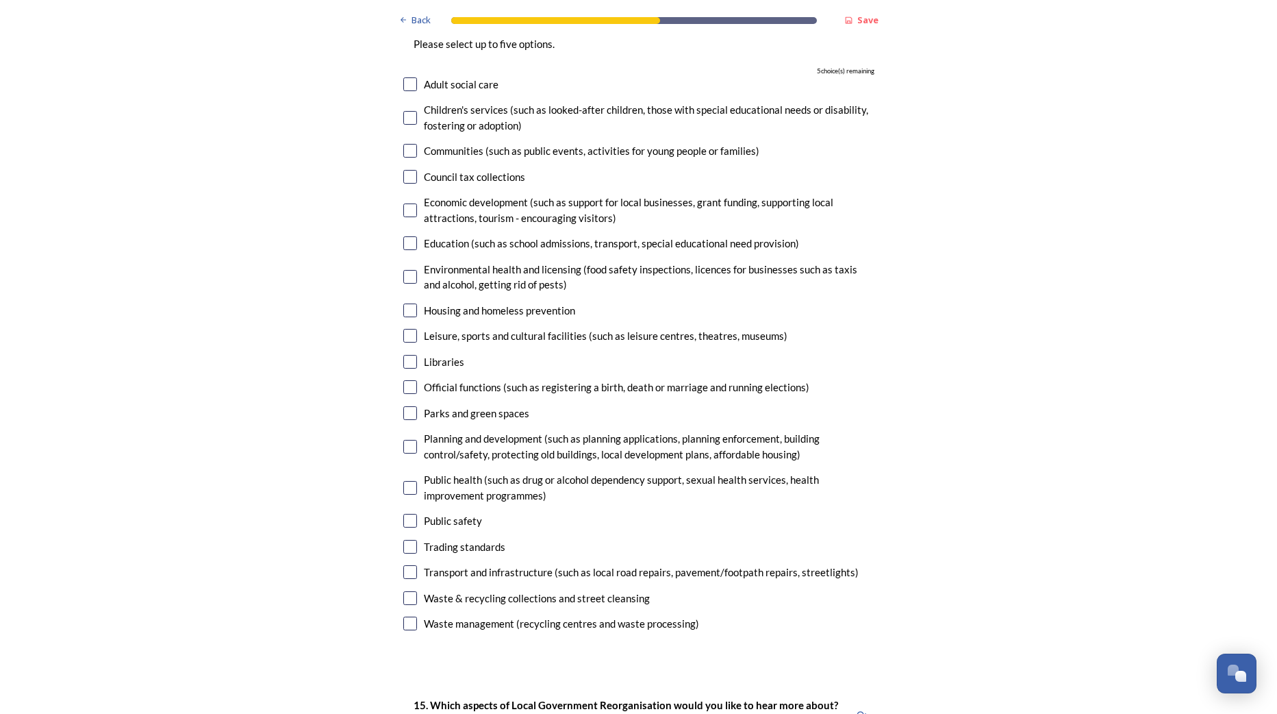
scroll to position [3356, 0]
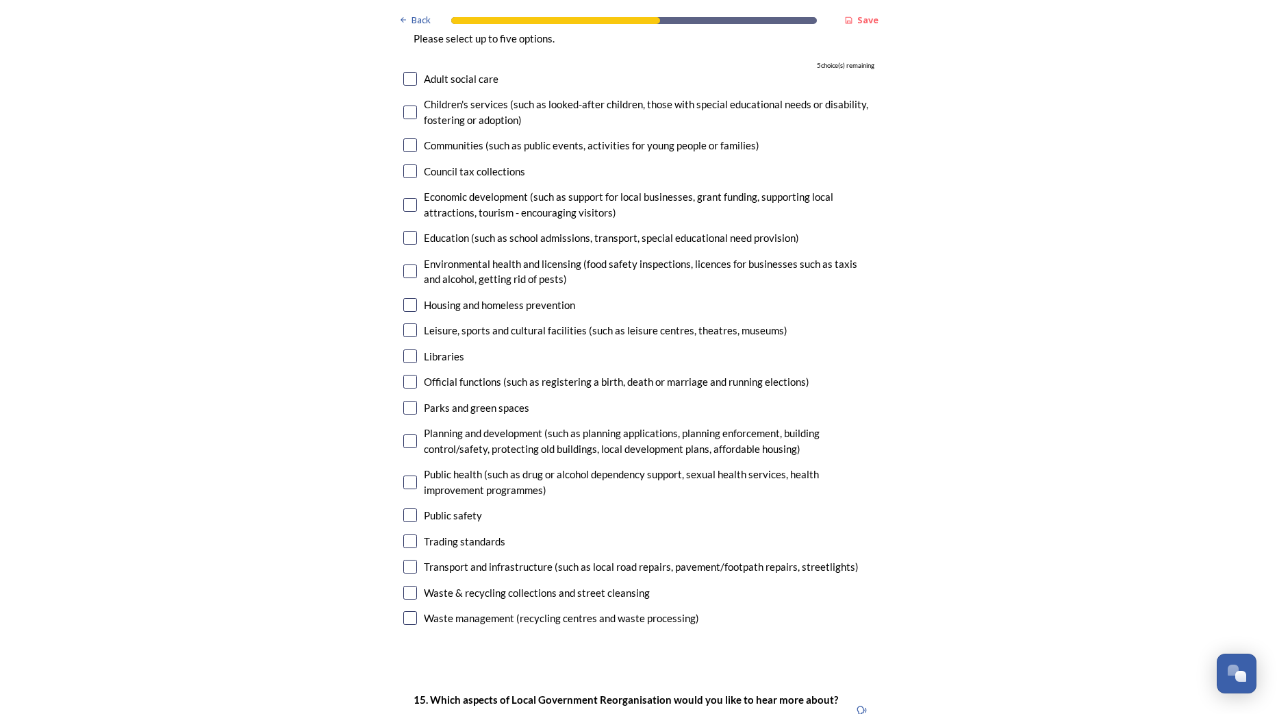
click at [403, 508] on input "checkbox" at bounding box center [410, 515] width 14 height 14
checkbox input "true"
click at [408, 401] on input "checkbox" at bounding box center [410, 408] width 14 height 14
checkbox input "true"
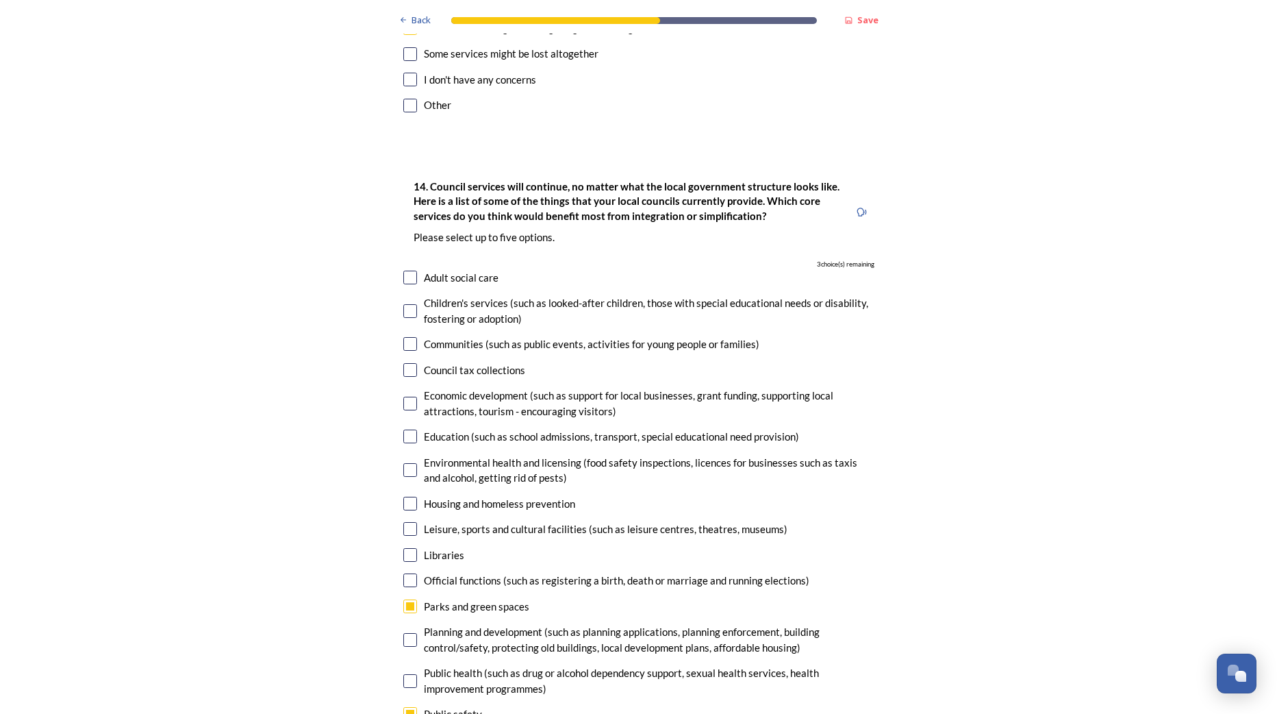
scroll to position [3082, 0]
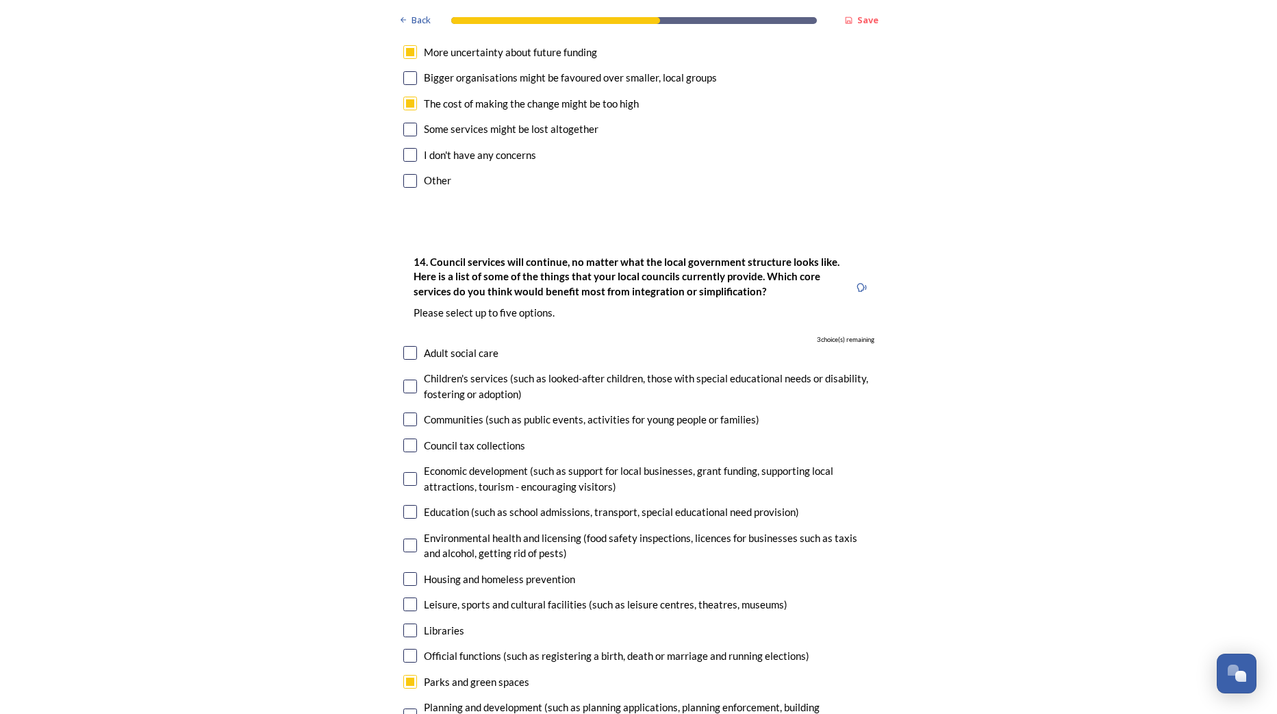
click at [403, 346] on input "checkbox" at bounding box center [410, 353] width 14 height 14
checkbox input "true"
click at [404, 379] on input "checkbox" at bounding box center [410, 386] width 14 height 14
checkbox input "true"
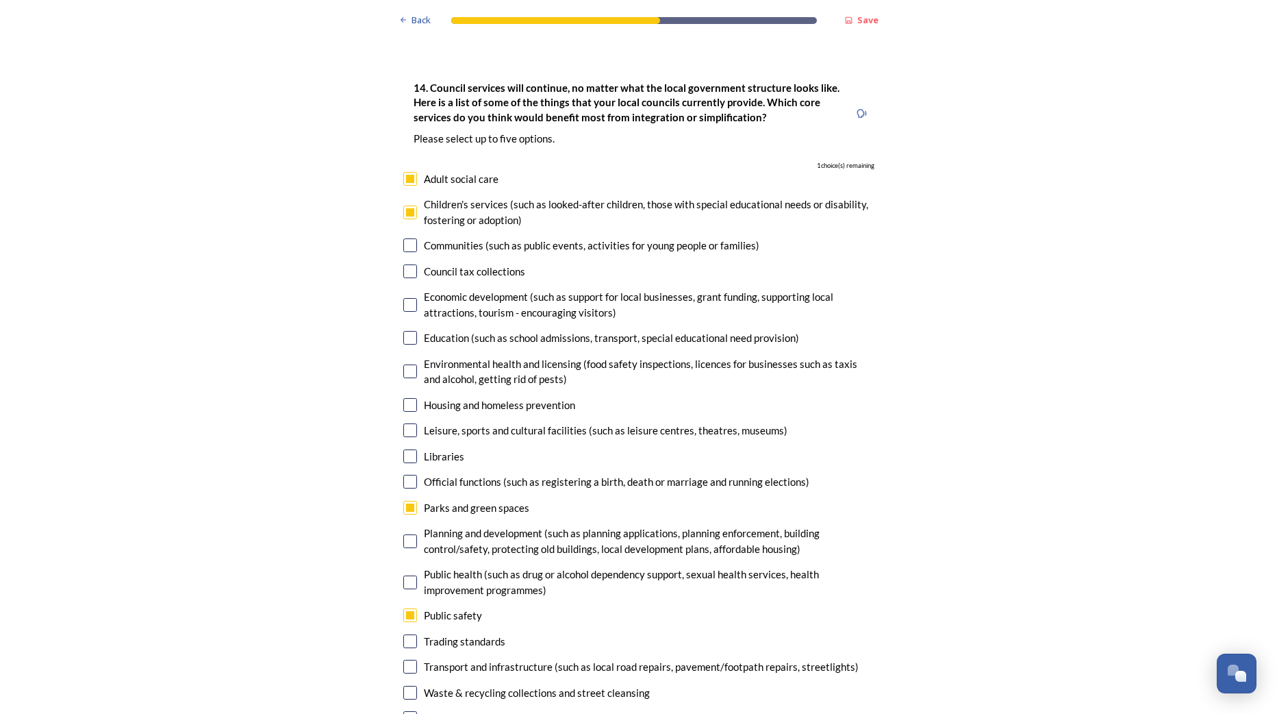
scroll to position [3288, 0]
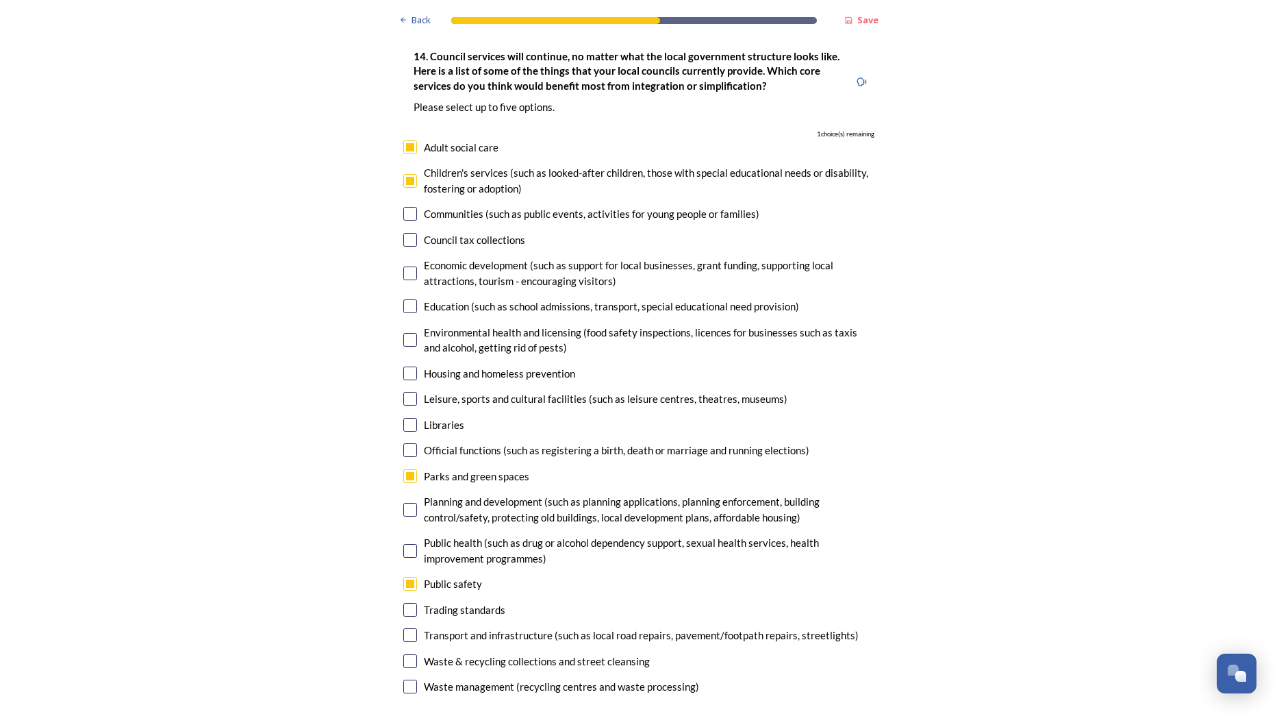
click at [403, 503] on input "checkbox" at bounding box center [410, 510] width 14 height 14
checkbox input "true"
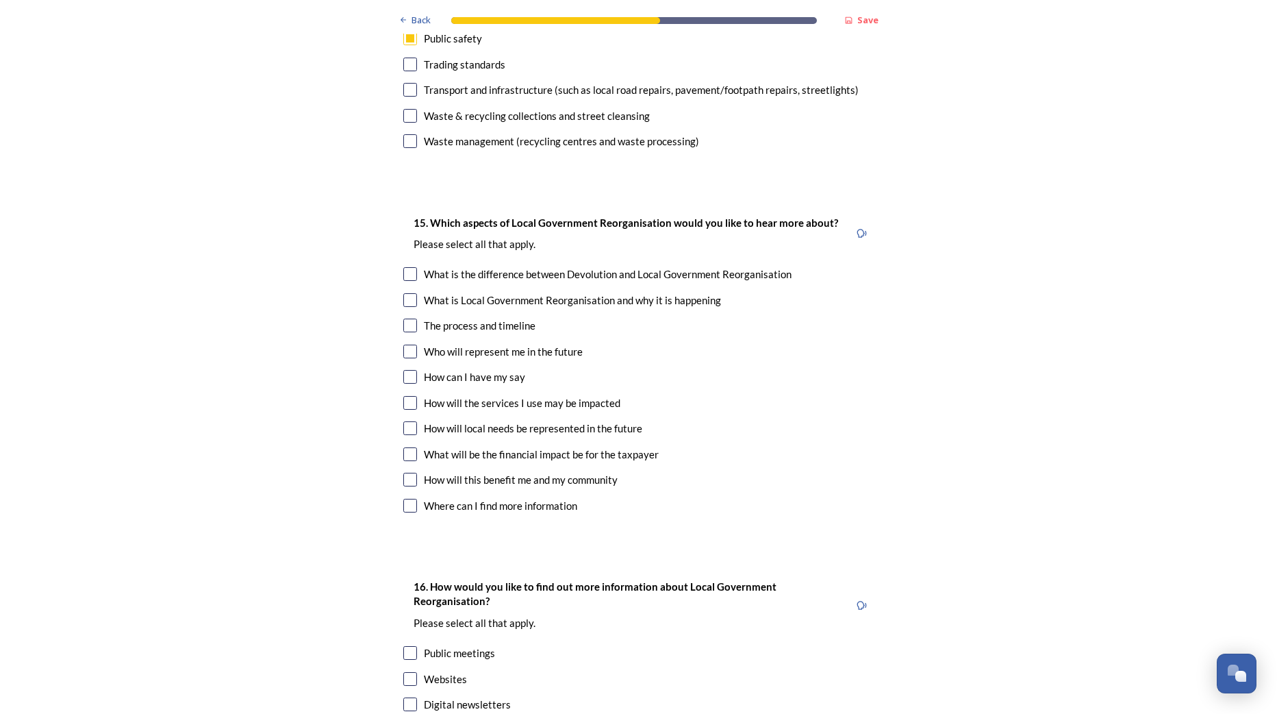
scroll to position [3836, 0]
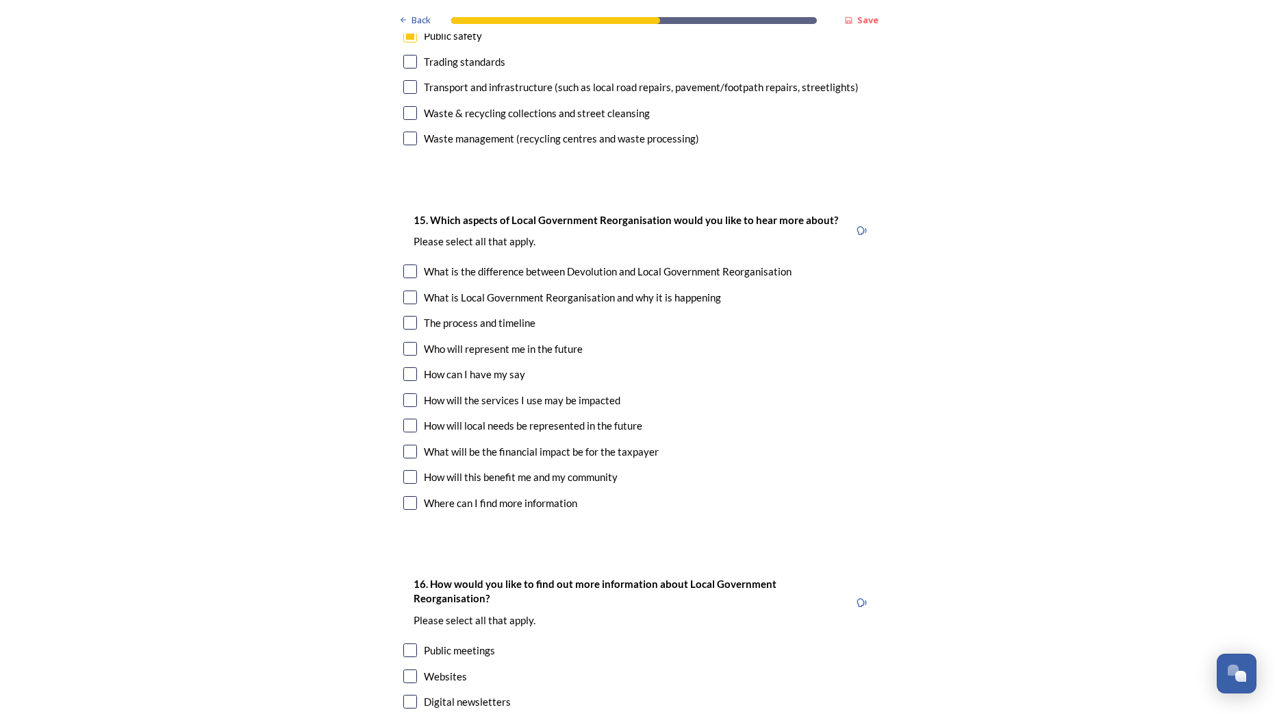
click at [403, 316] on input "checkbox" at bounding box center [410, 323] width 14 height 14
checkbox input "true"
click at [407, 290] on input "checkbox" at bounding box center [410, 297] width 14 height 14
checkbox input "true"
click at [406, 264] on input "checkbox" at bounding box center [410, 271] width 14 height 14
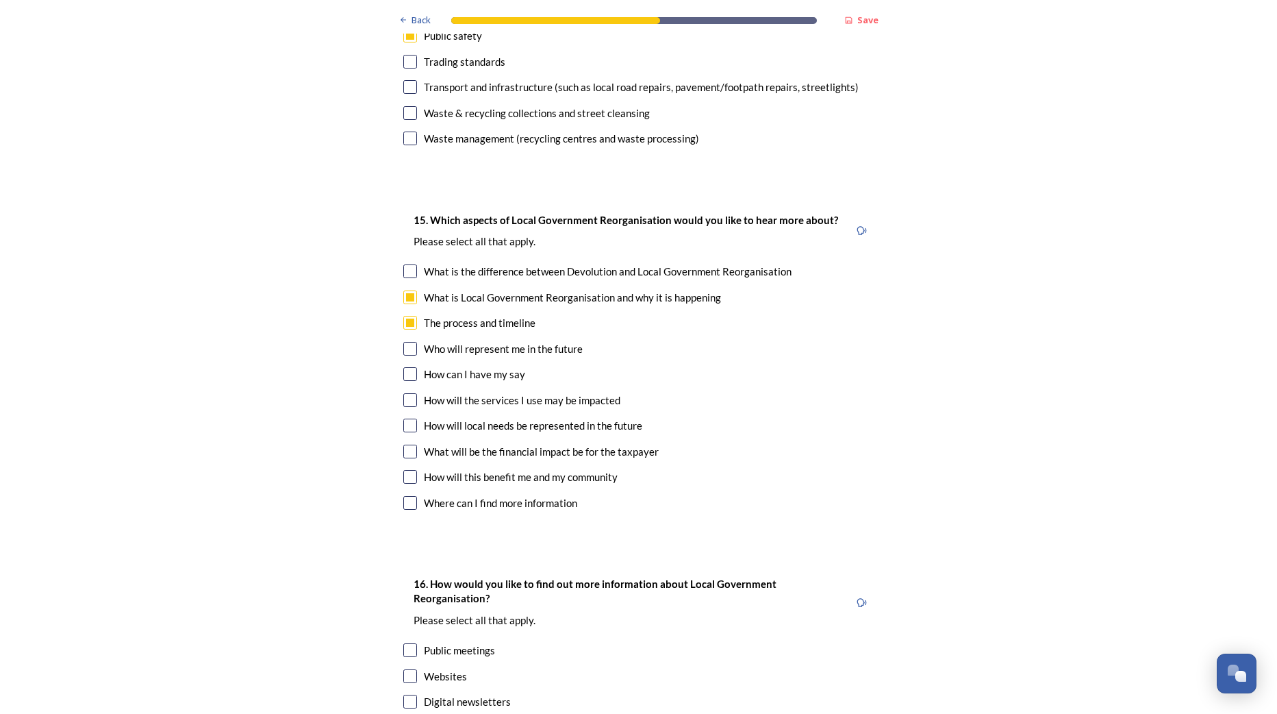
checkbox input "true"
click at [405, 342] on input "checkbox" at bounding box center [410, 349] width 14 height 14
checkbox input "true"
click at [408, 367] on input "checkbox" at bounding box center [410, 374] width 14 height 14
checkbox input "true"
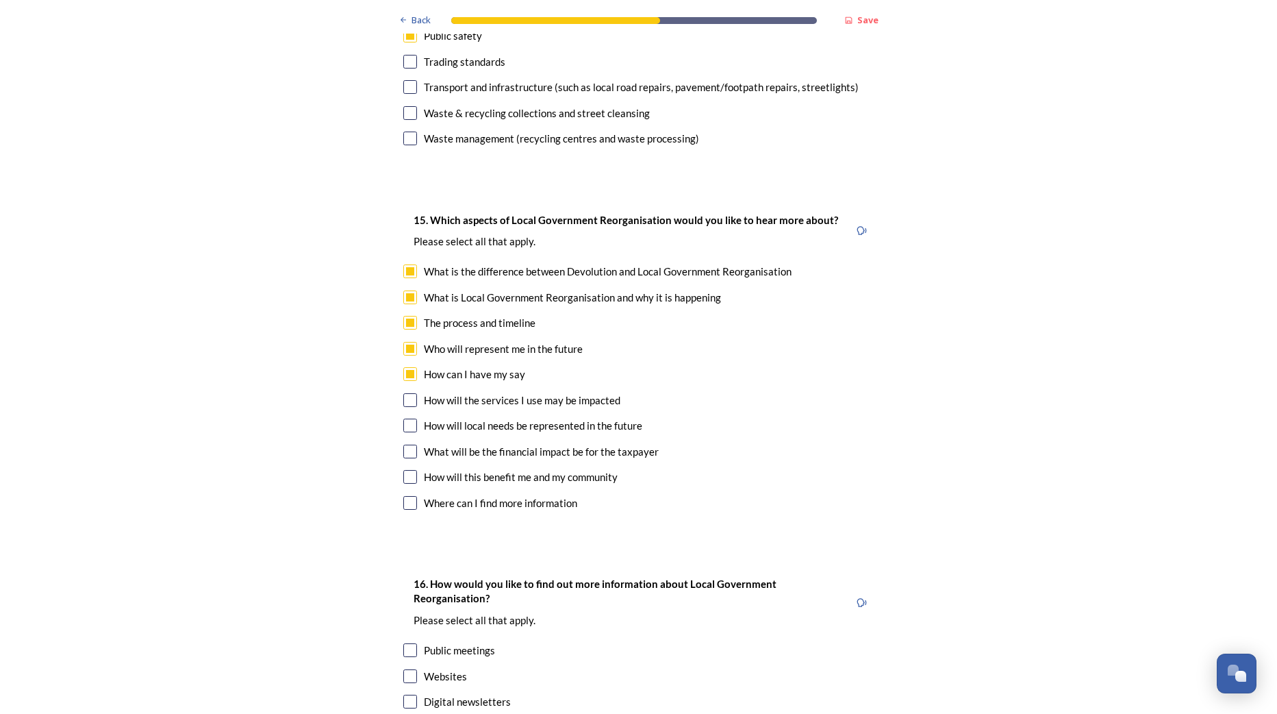
click at [403, 418] on input "checkbox" at bounding box center [410, 425] width 14 height 14
checkbox input "true"
click at [406, 445] on input "checkbox" at bounding box center [410, 452] width 14 height 14
checkbox input "true"
click at [408, 470] on input "checkbox" at bounding box center [410, 477] width 14 height 14
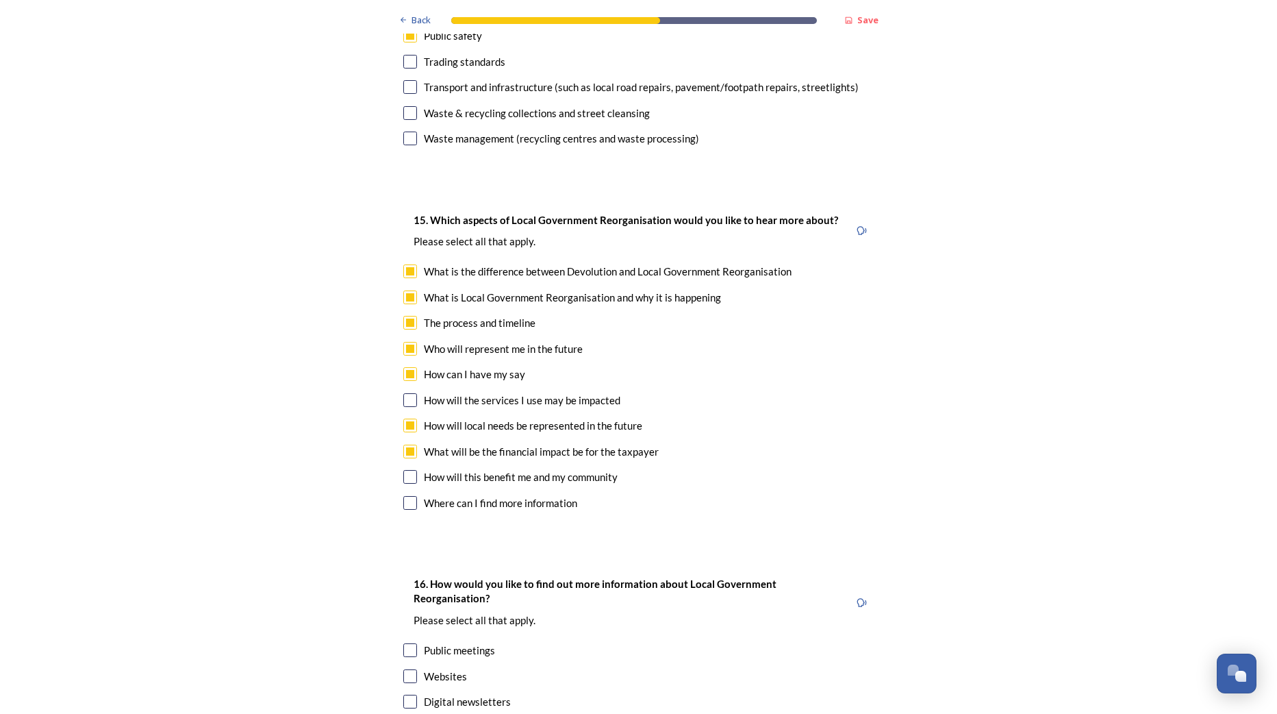
checkbox input "true"
click at [424, 392] on div "How will the services I use may be impacted" at bounding box center [522, 400] width 197 height 16
checkbox input "false"
click at [405, 496] on input "checkbox" at bounding box center [410, 503] width 14 height 14
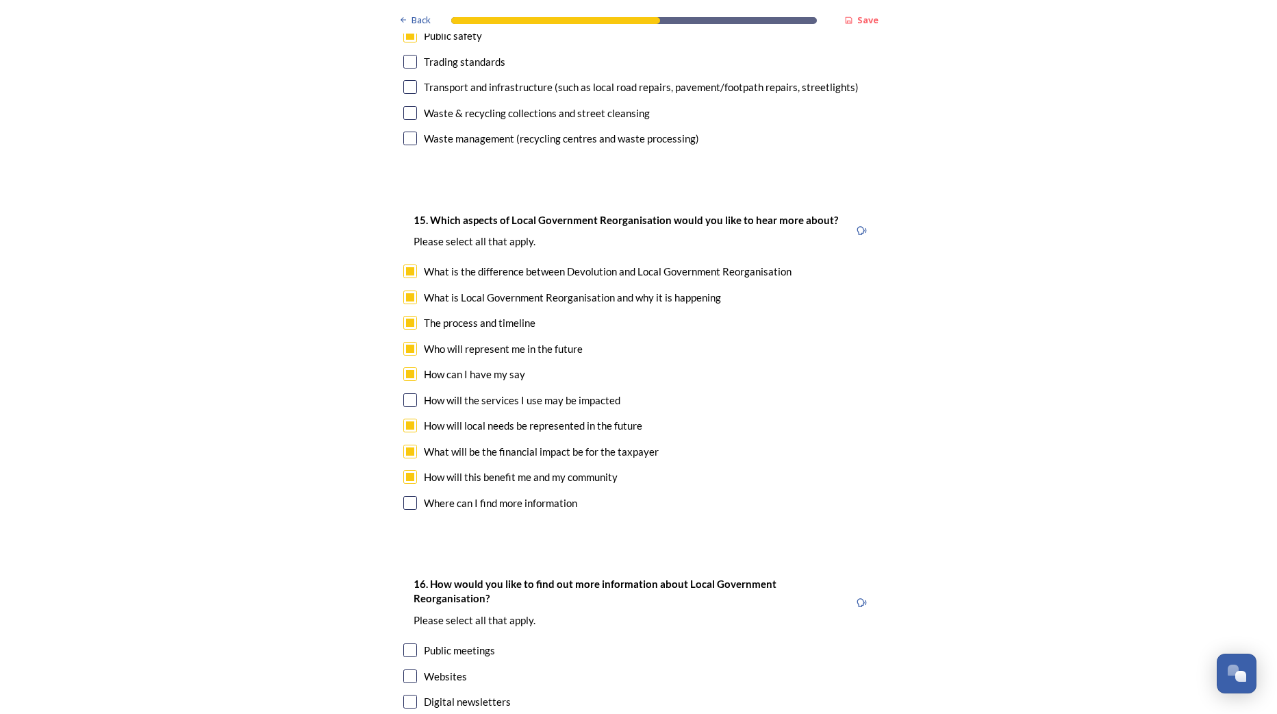
checkbox input "true"
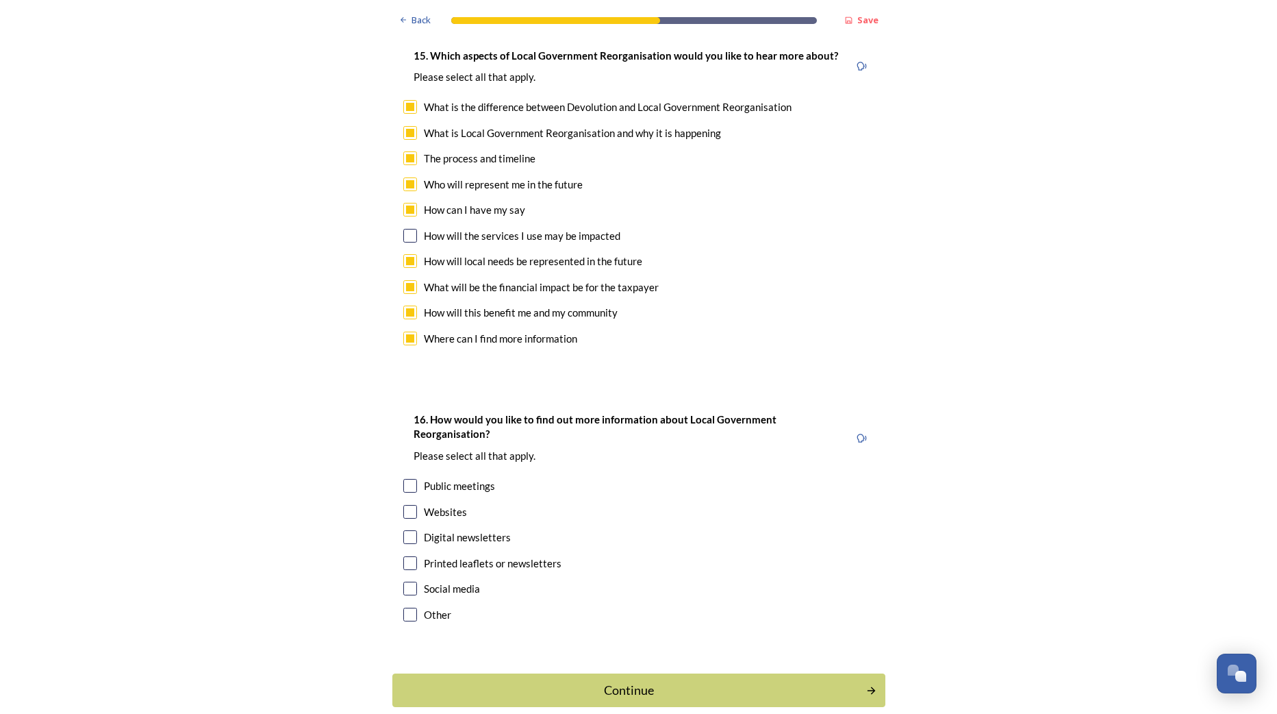
scroll to position [4001, 0]
click at [408, 503] on input "checkbox" at bounding box center [410, 510] width 14 height 14
checkbox input "true"
click at [410, 529] on input "checkbox" at bounding box center [410, 536] width 14 height 14
checkbox input "true"
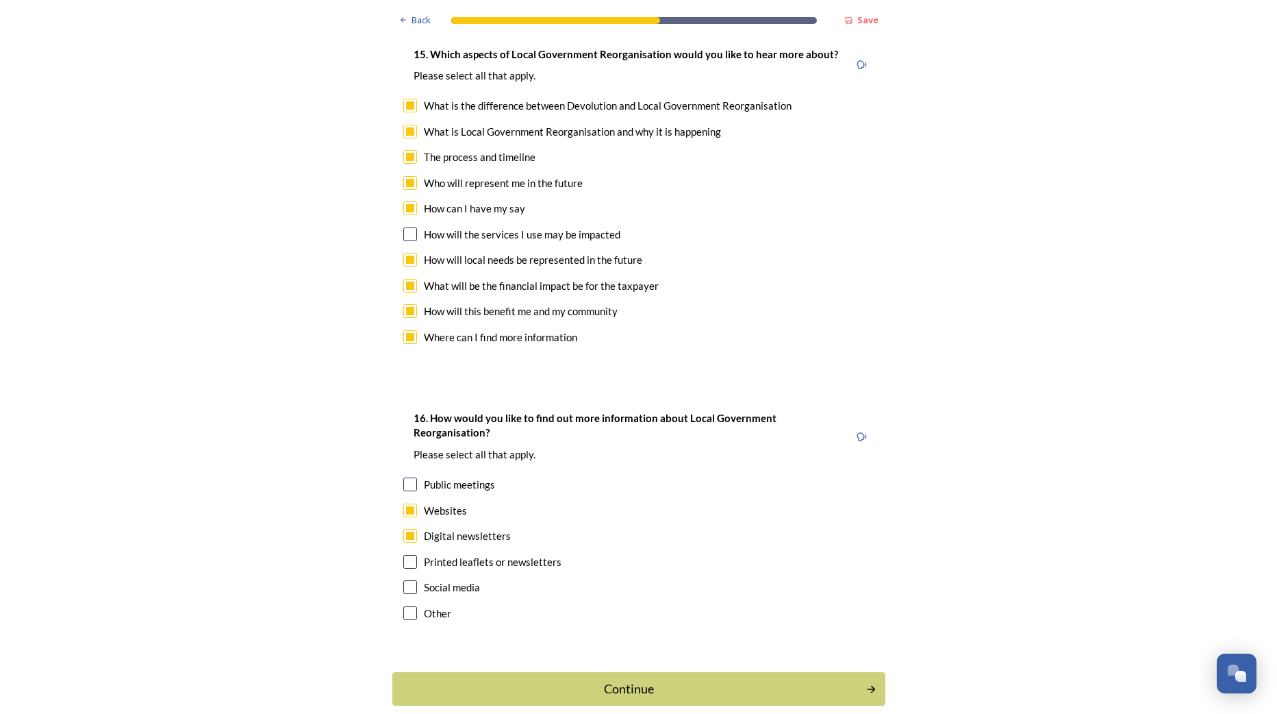
click at [619, 679] on div "Continue" at bounding box center [630, 688] width 460 height 18
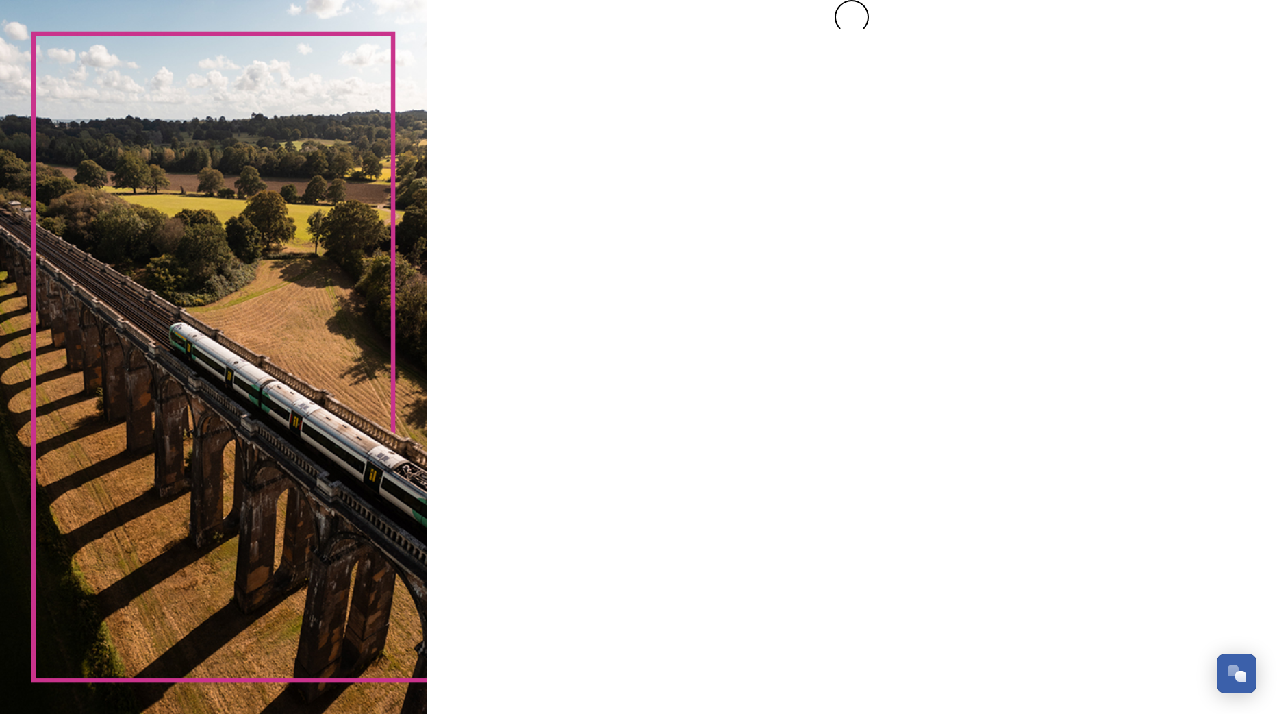
scroll to position [0, 0]
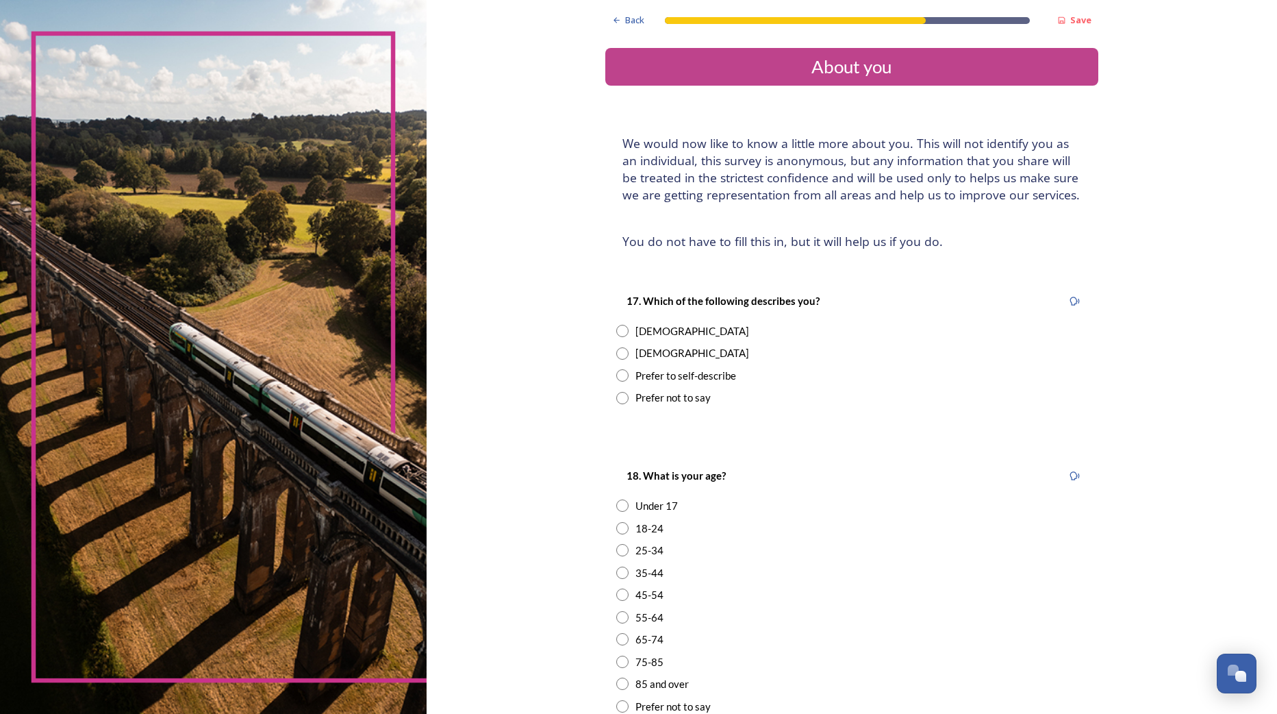
click at [617, 358] on input "radio" at bounding box center [622, 353] width 12 height 12
radio input "true"
click at [618, 637] on input "radio" at bounding box center [622, 639] width 12 height 12
radio input "true"
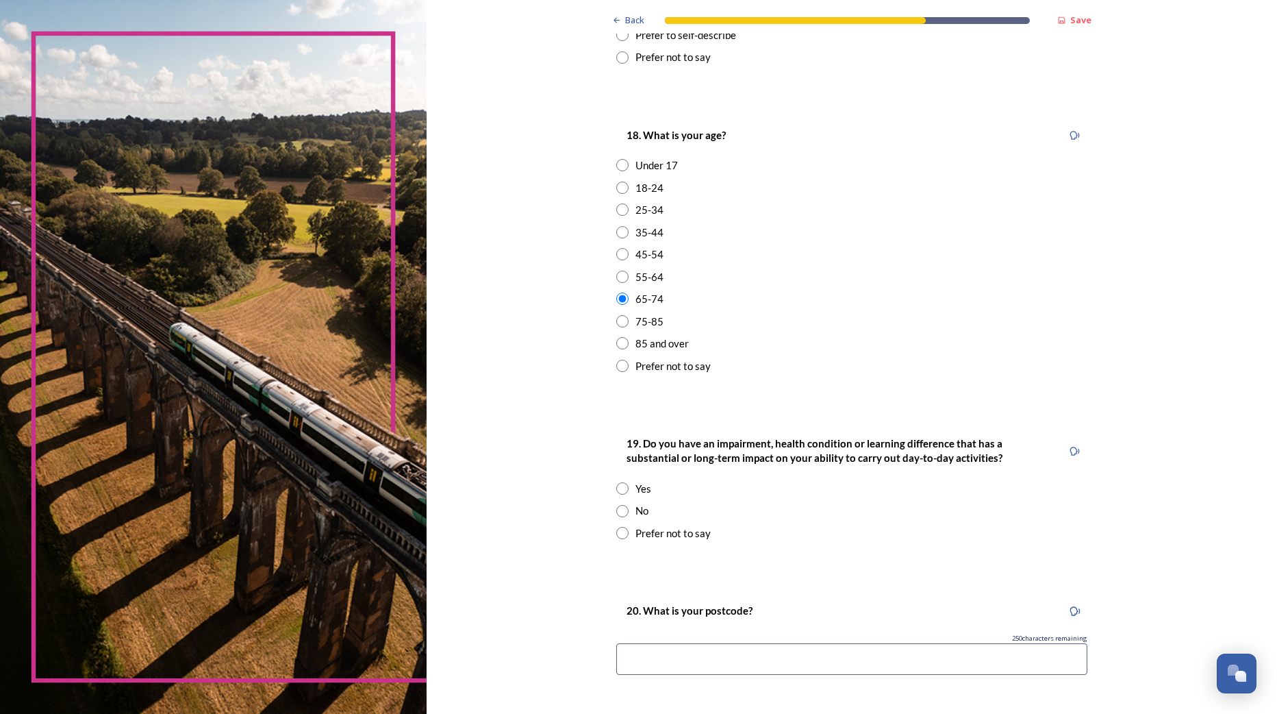
scroll to position [342, 0]
click at [618, 505] on input "radio" at bounding box center [622, 509] width 12 height 12
radio input "true"
click at [684, 653] on input at bounding box center [851, 657] width 471 height 32
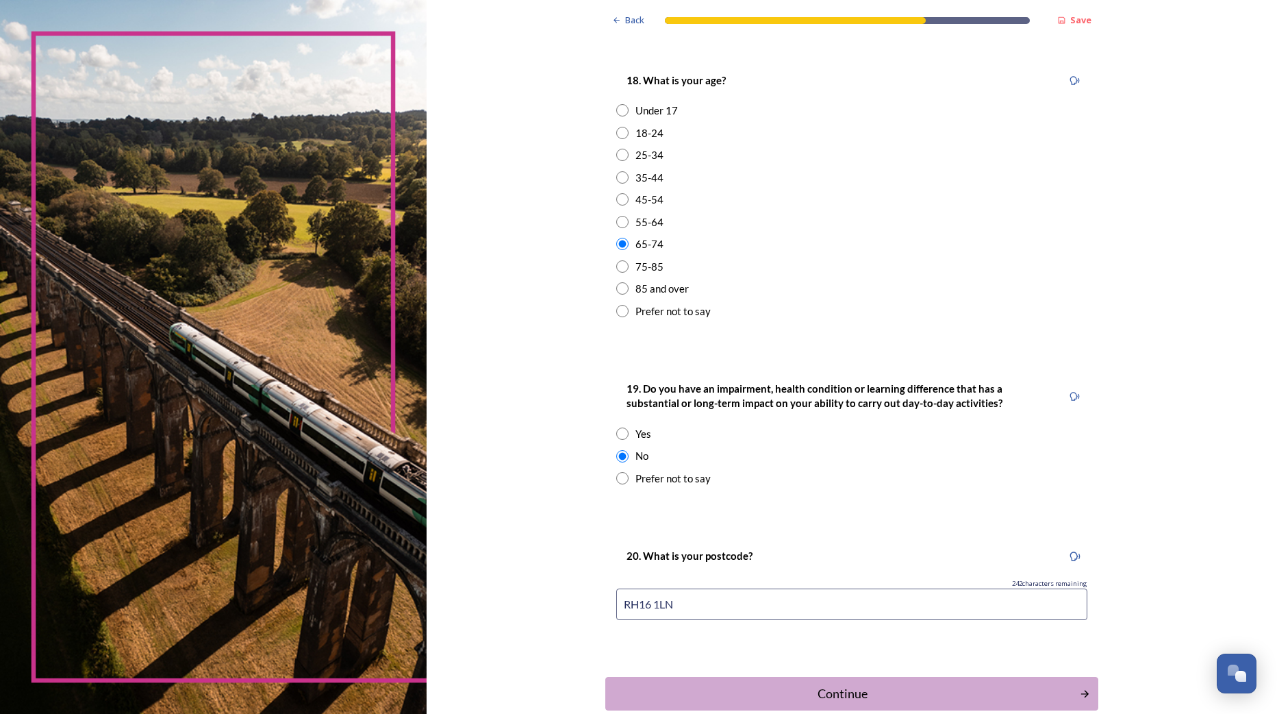
scroll to position [471, 0]
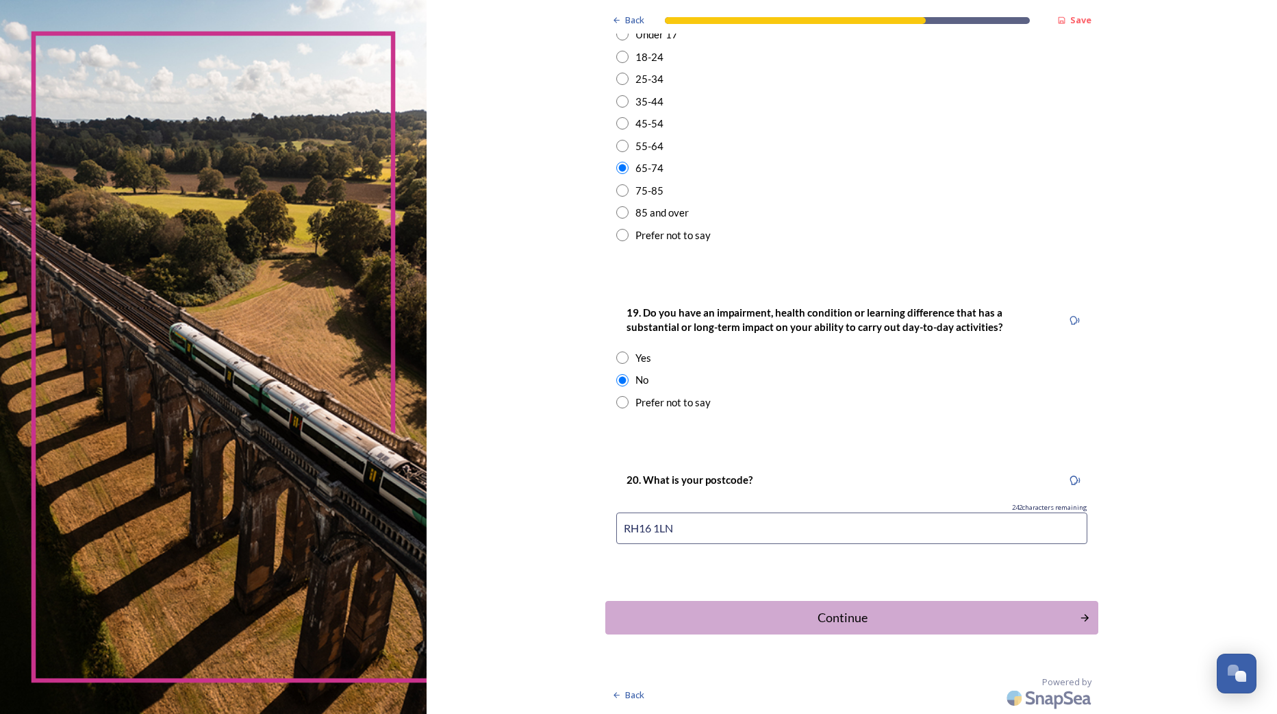
type input "RH16 1LN"
click at [816, 621] on div "Continue" at bounding box center [843, 617] width 460 height 18
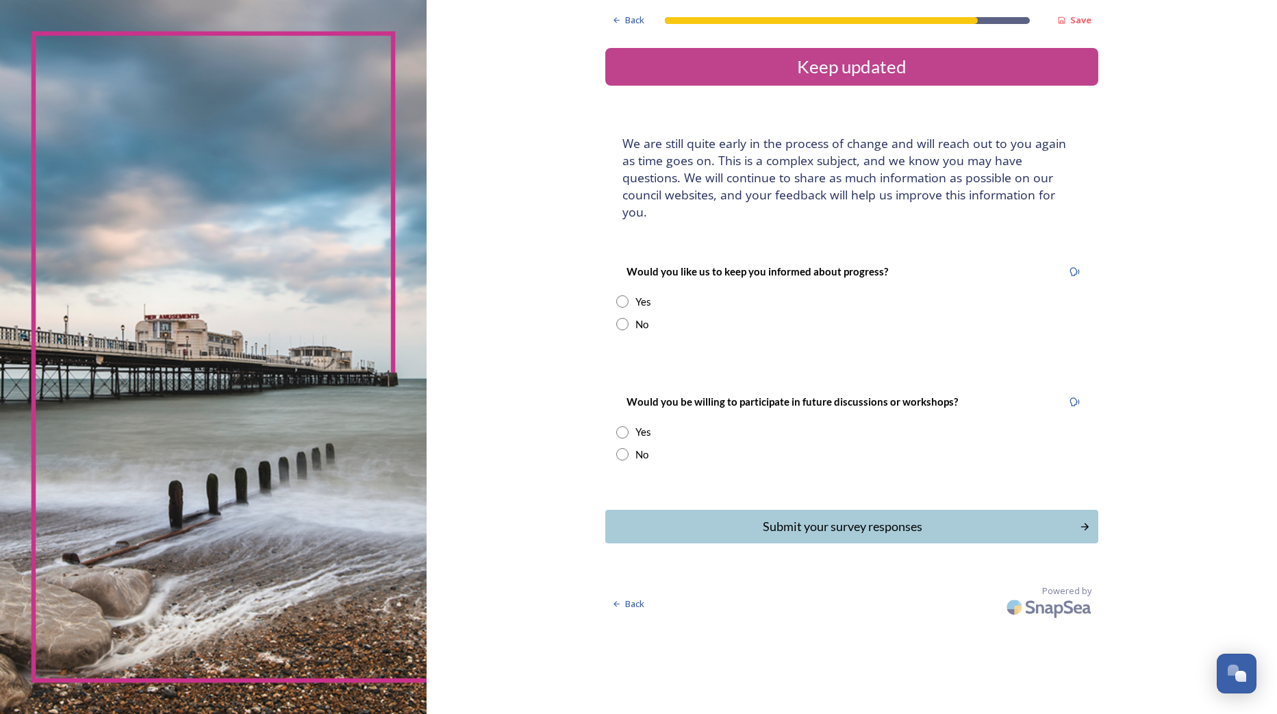
click at [622, 295] on input "radio" at bounding box center [622, 301] width 12 height 12
radio input "true"
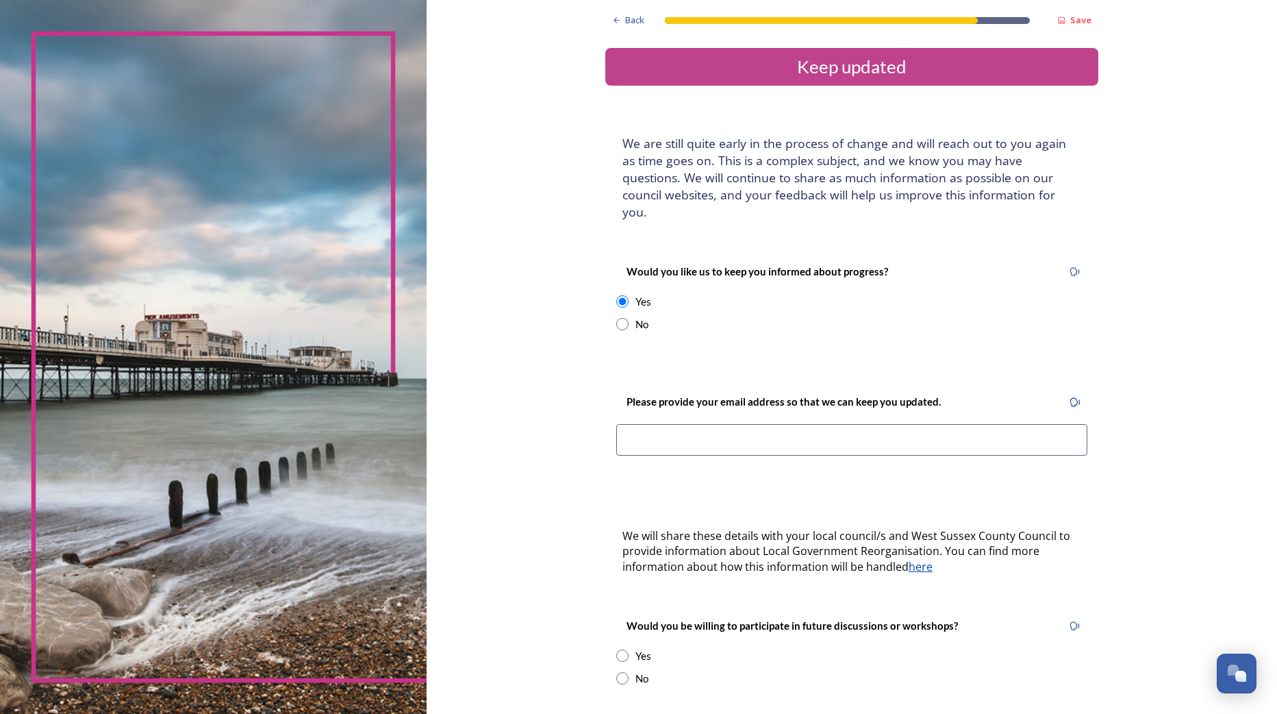
click at [665, 424] on input at bounding box center [851, 440] width 471 height 32
type input "[PERSON_NAME][EMAIL_ADDRESS][DOMAIN_NAME]"
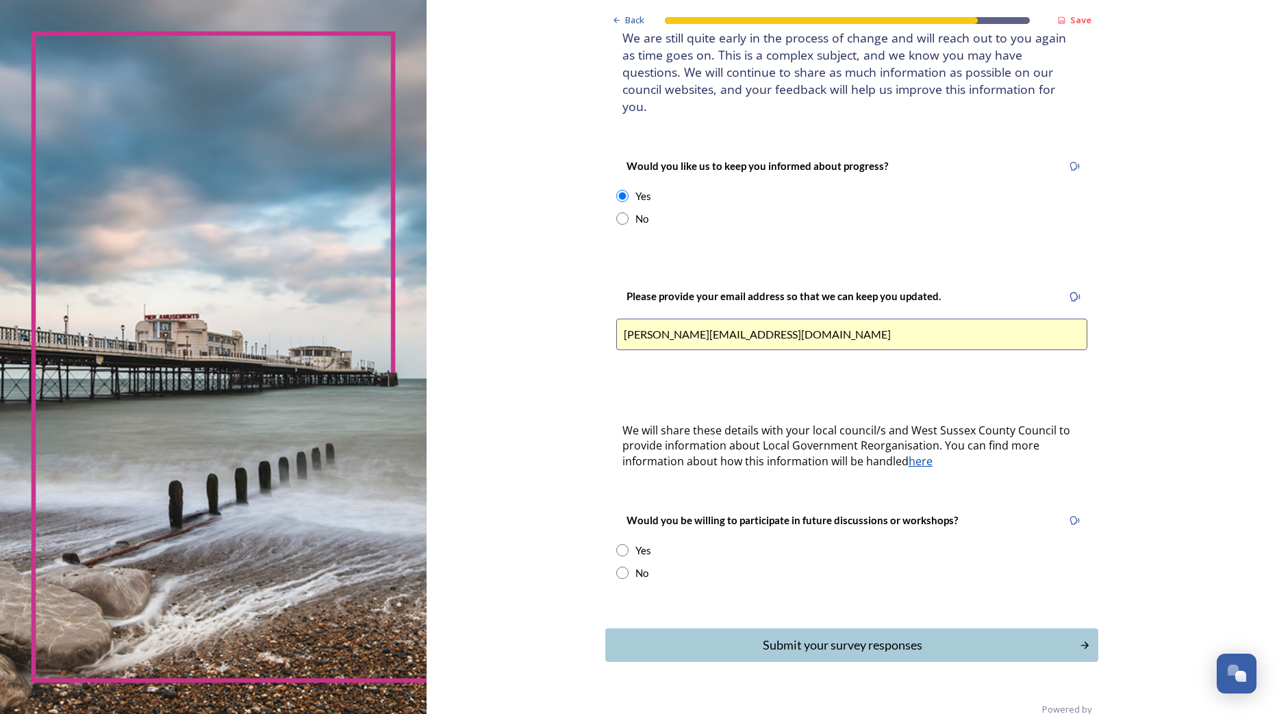
scroll to position [116, 0]
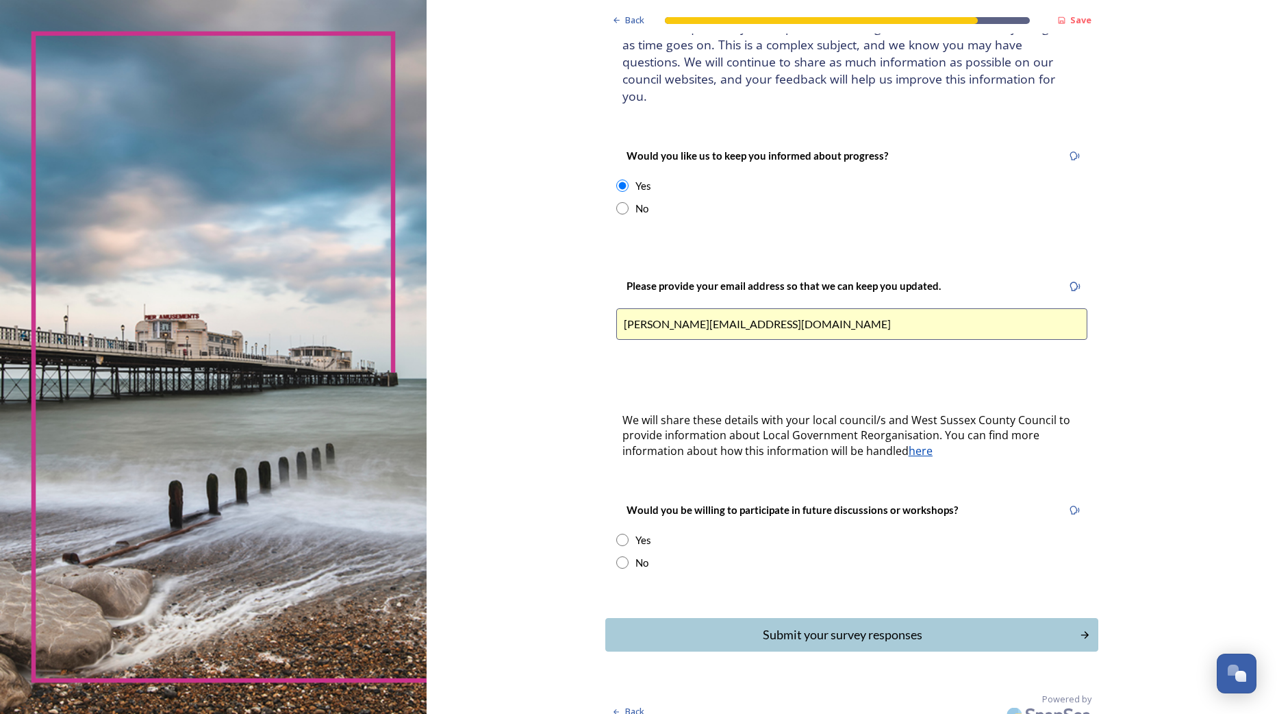
click at [620, 534] on input "radio" at bounding box center [622, 540] width 12 height 12
radio input "true"
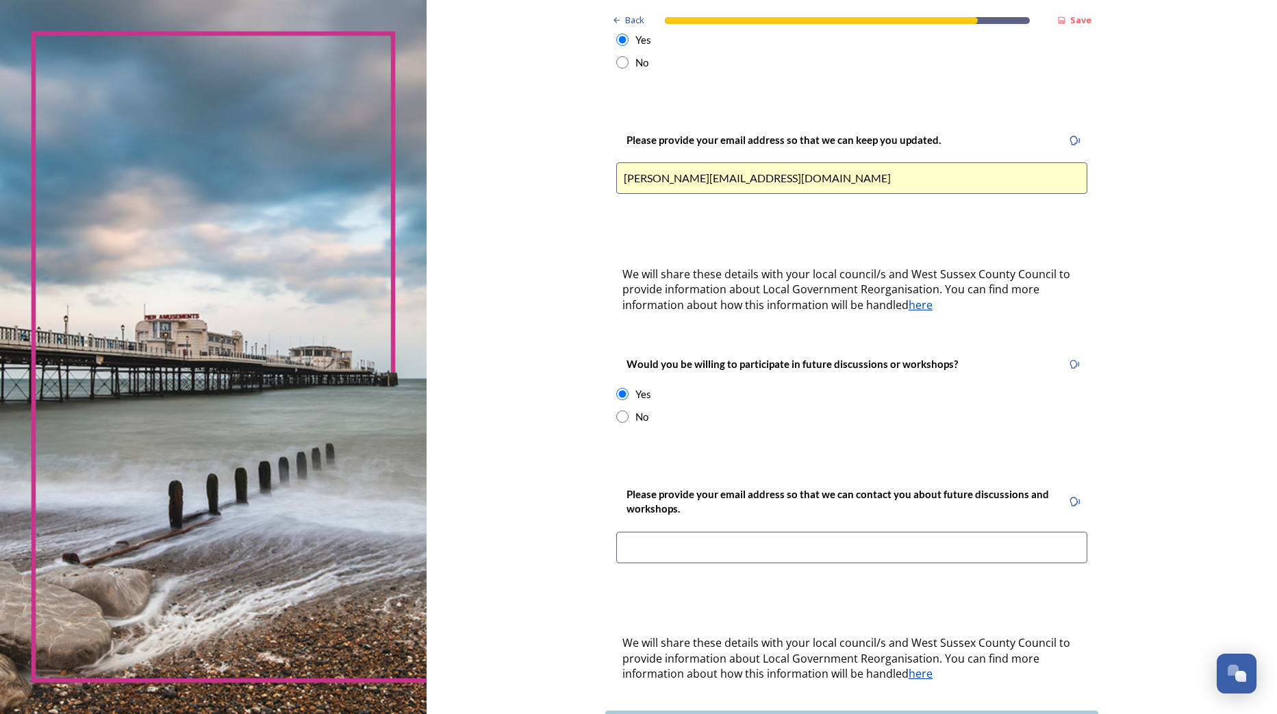
scroll to position [321, 0]
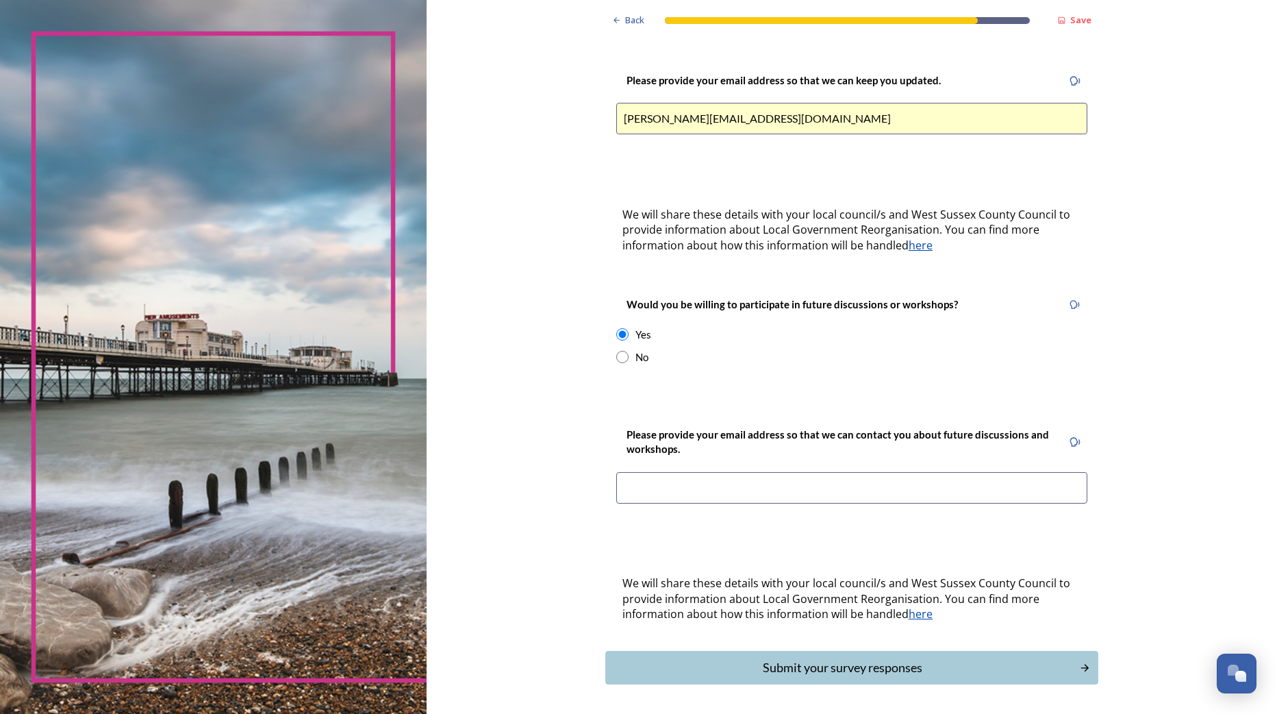
click at [647, 472] on input at bounding box center [851, 488] width 471 height 32
type input "[PERSON_NAME][EMAIL_ADDRESS][DOMAIN_NAME]"
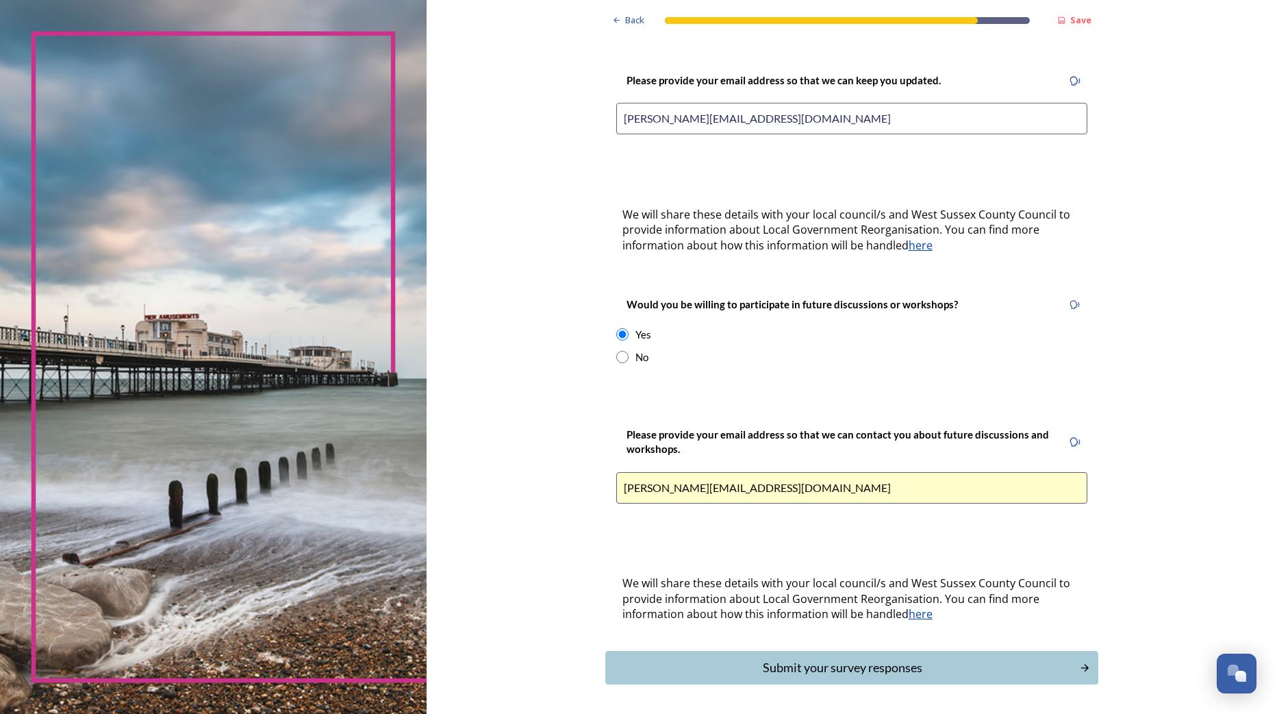
click at [513, 449] on div "Back Save Keep updated We are still quite early in the process of change and wi…" at bounding box center [852, 221] width 851 height 1085
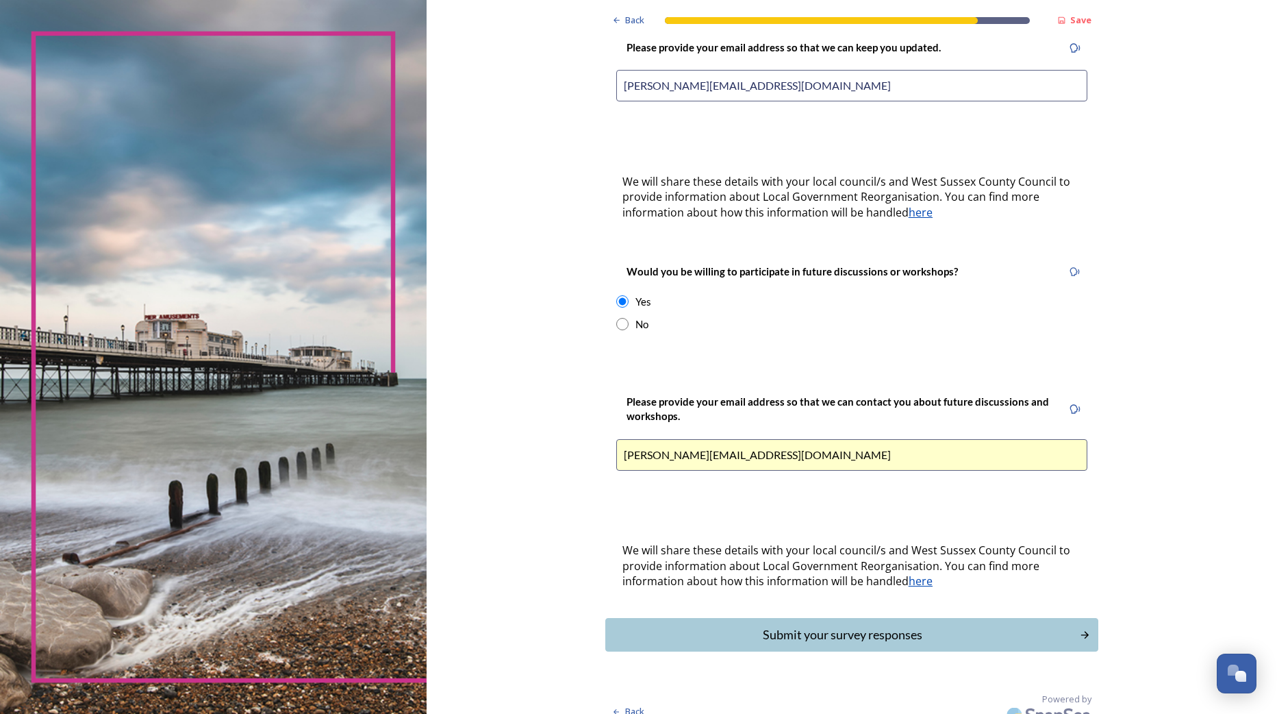
click at [781, 625] on div "Submit your survey responses" at bounding box center [843, 634] width 460 height 18
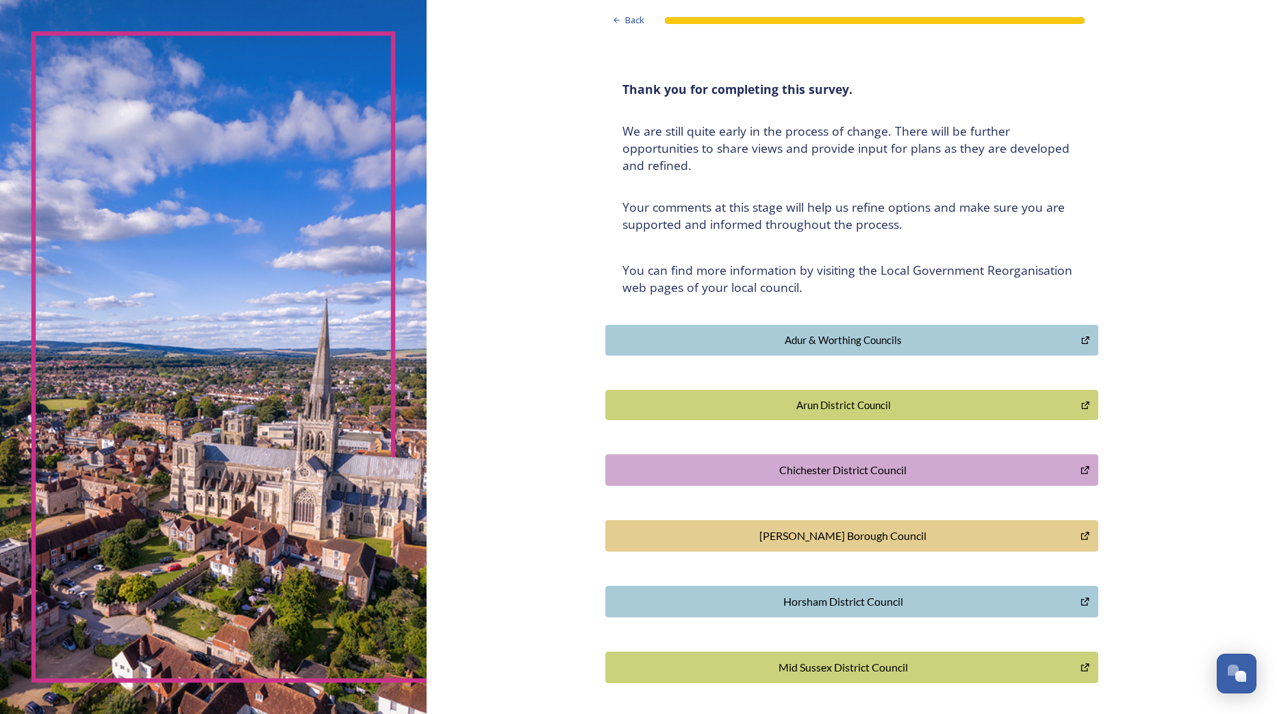
scroll to position [0, 0]
